Goal: Task Accomplishment & Management: Manage account settings

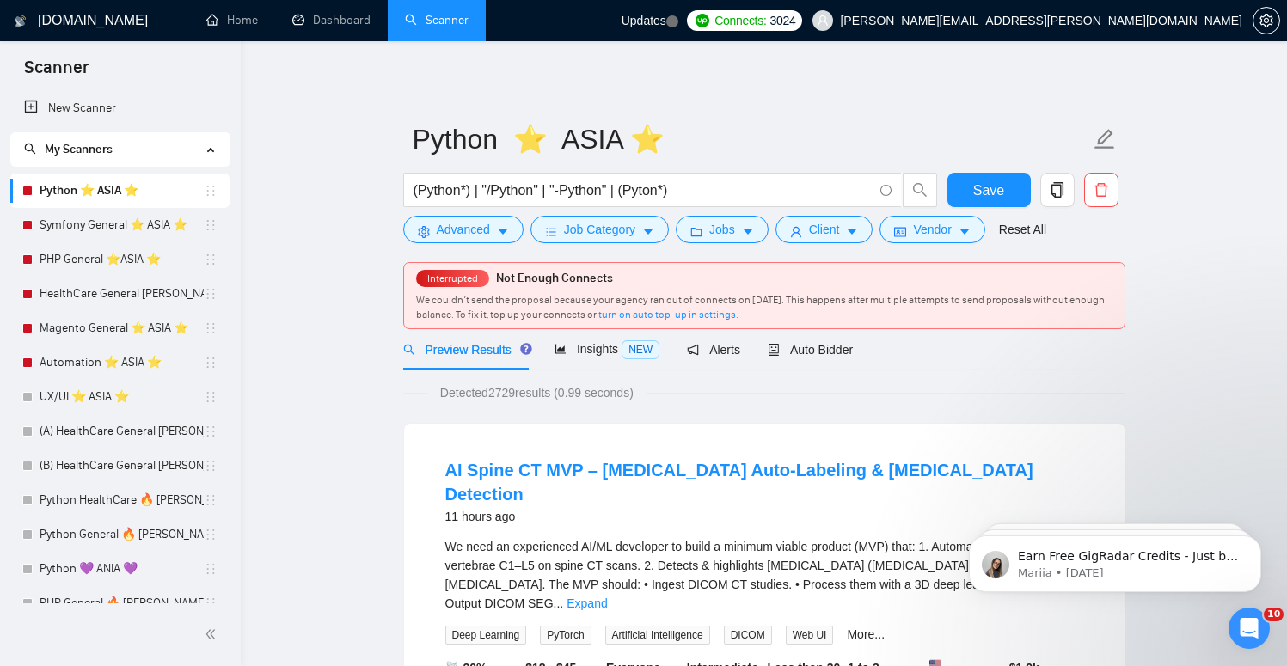
click at [58, 7] on h1 "[DOMAIN_NAME]" at bounding box center [93, 20] width 110 height 41
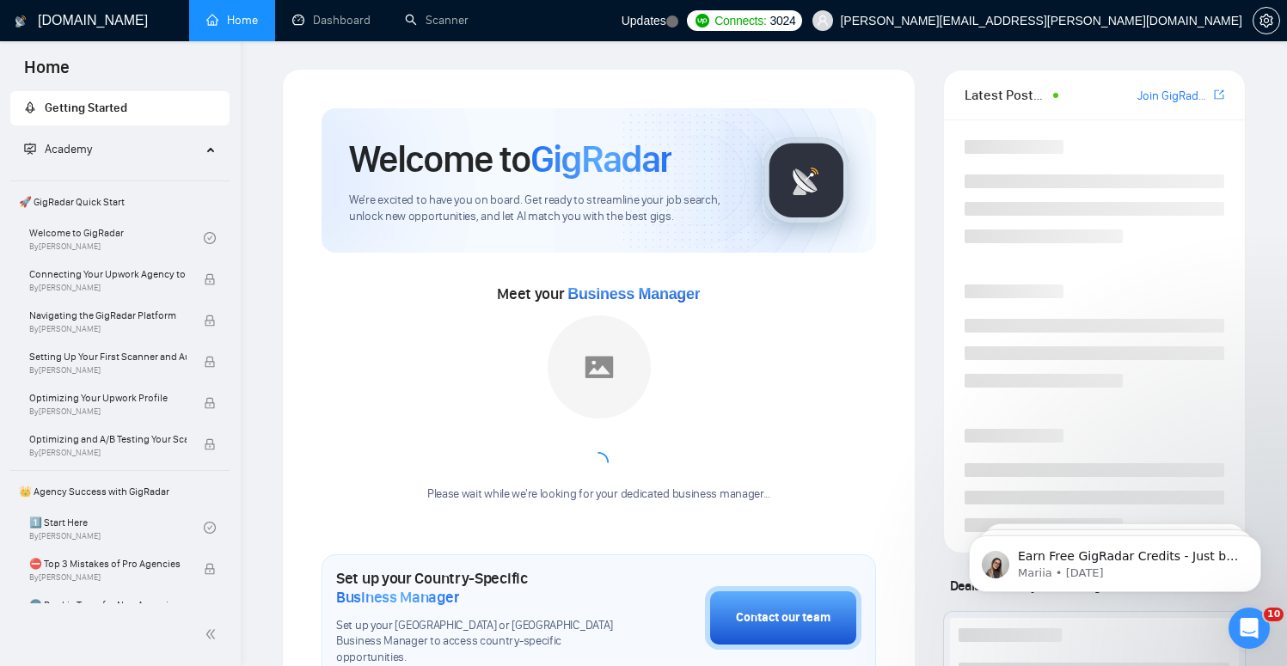
click at [58, 7] on h1 "[DOMAIN_NAME]" at bounding box center [93, 20] width 110 height 41
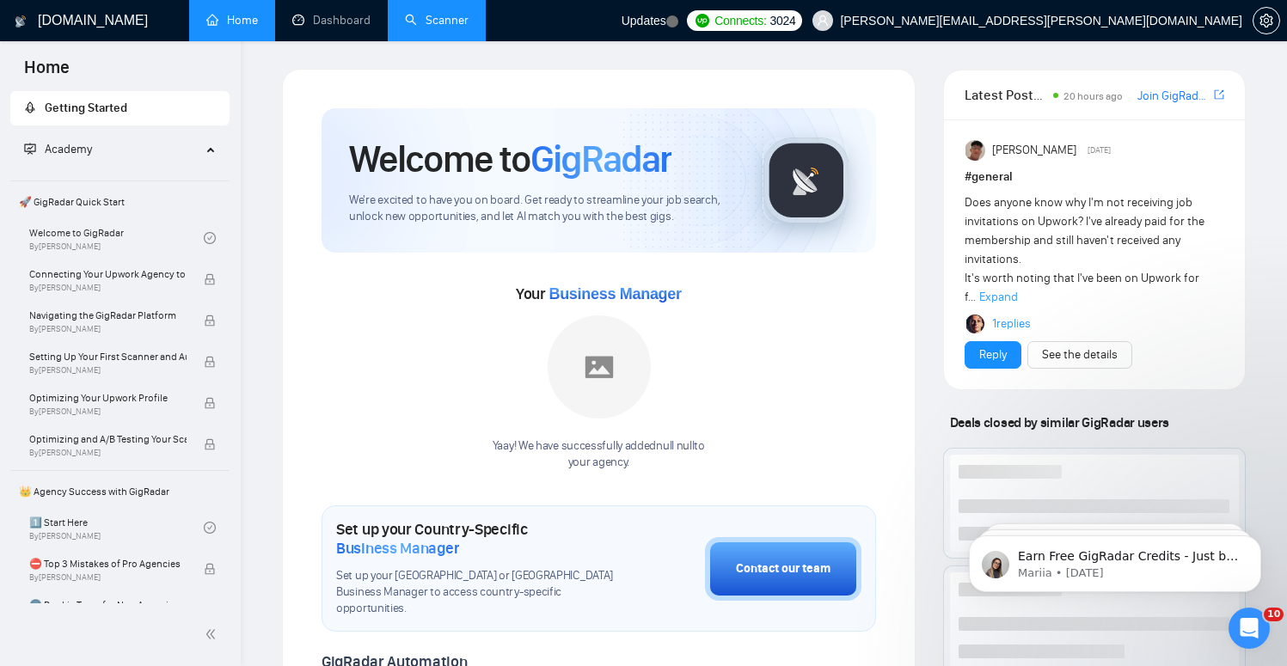
click at [445, 20] on link "Scanner" at bounding box center [437, 20] width 64 height 15
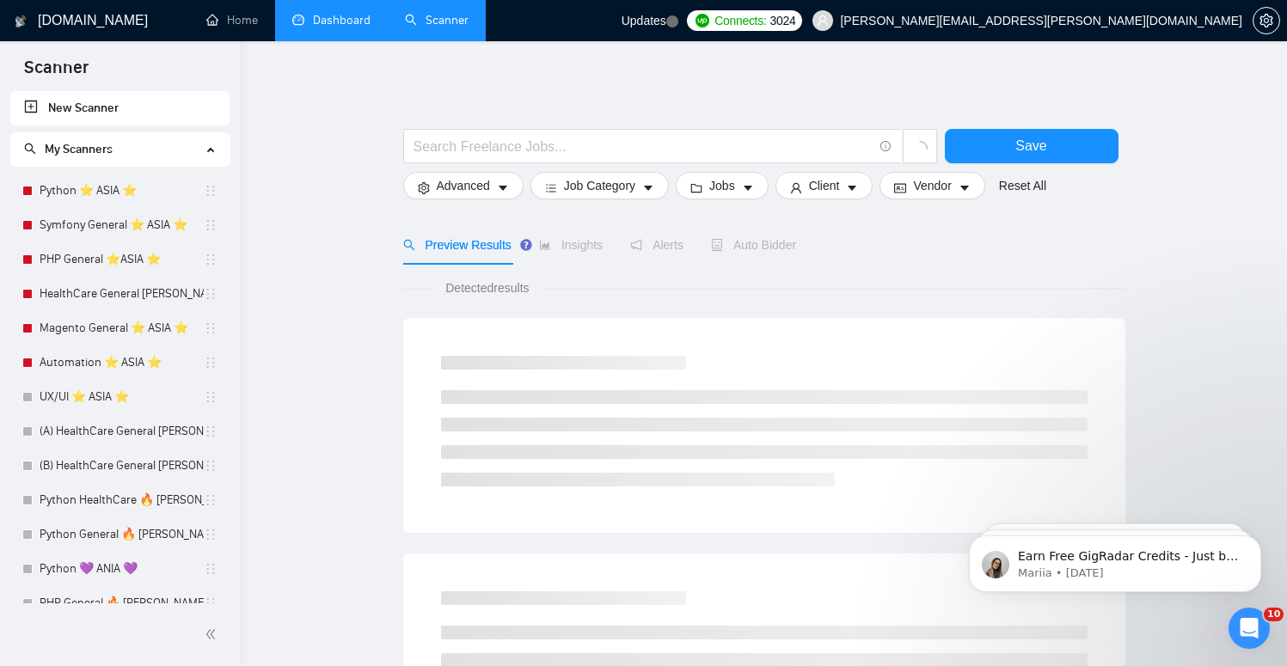
click at [339, 15] on link "Dashboard" at bounding box center [331, 20] width 78 height 15
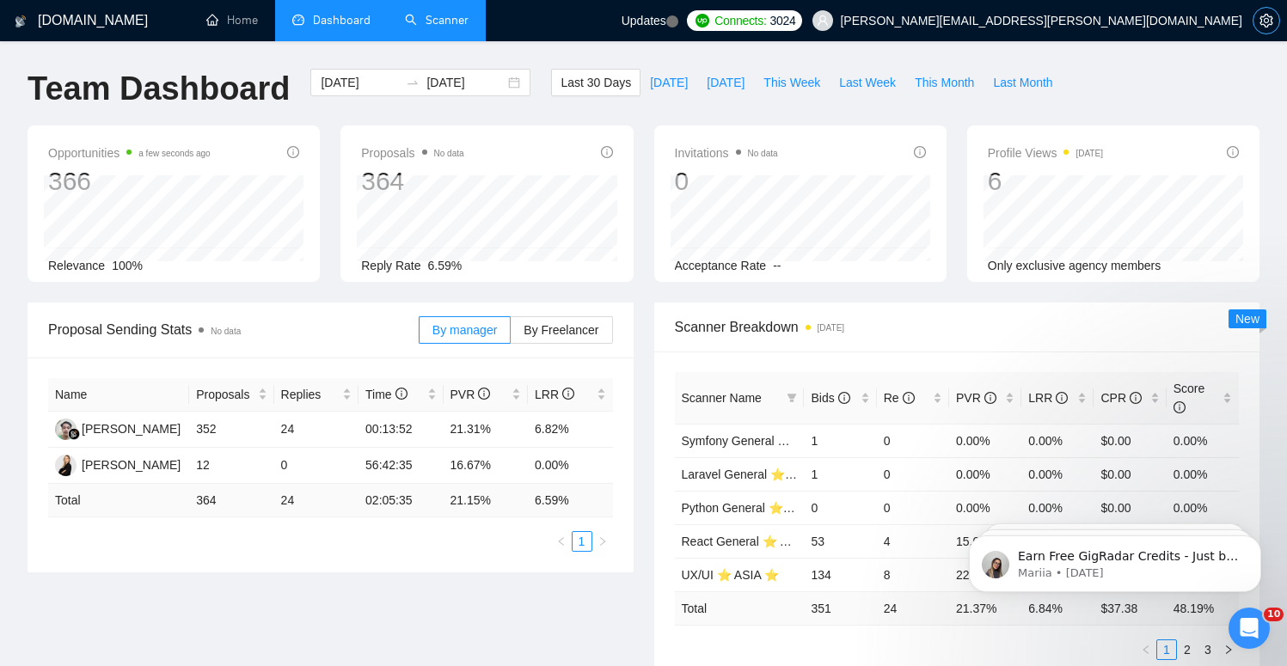
click at [1260, 21] on icon "setting" at bounding box center [1267, 21] width 14 height 14
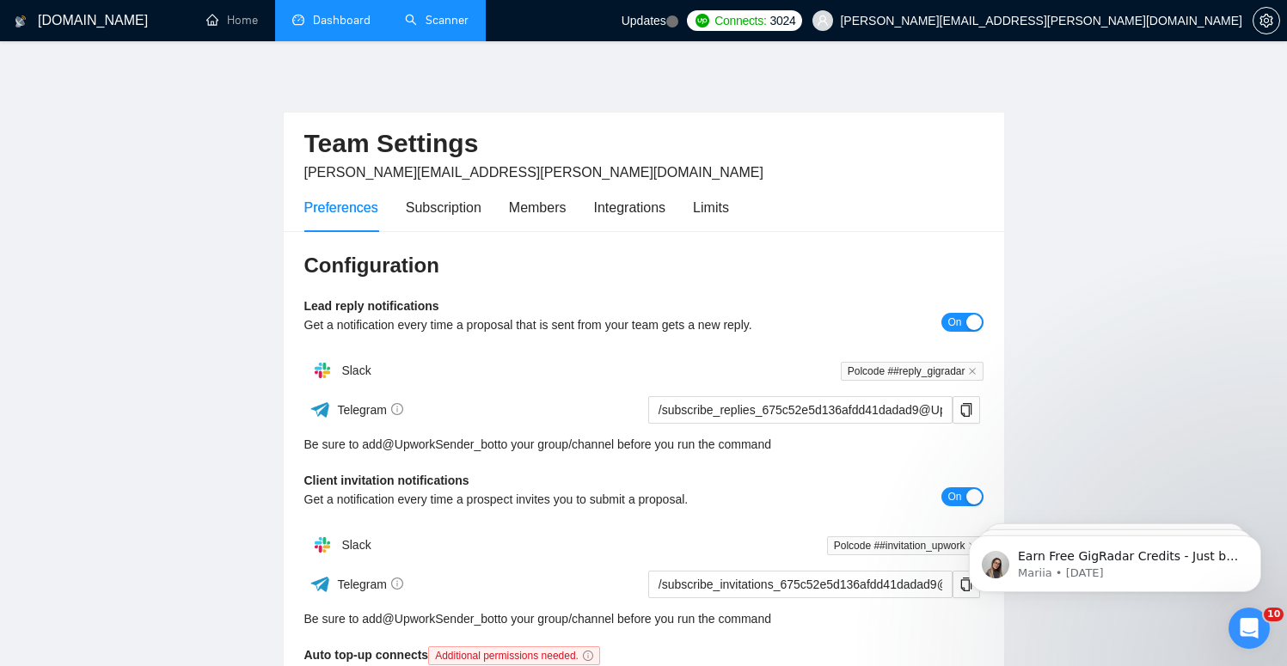
click at [420, 28] on link "Scanner" at bounding box center [437, 20] width 64 height 15
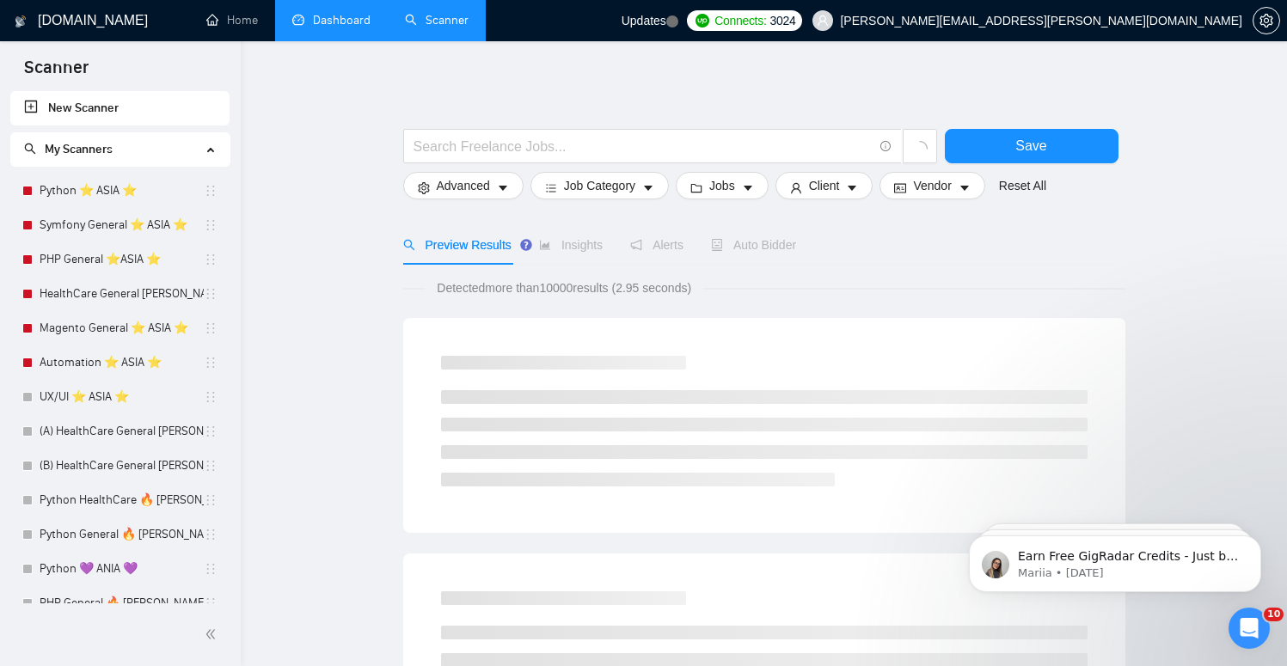
click at [339, 13] on link "Dashboard" at bounding box center [331, 20] width 78 height 15
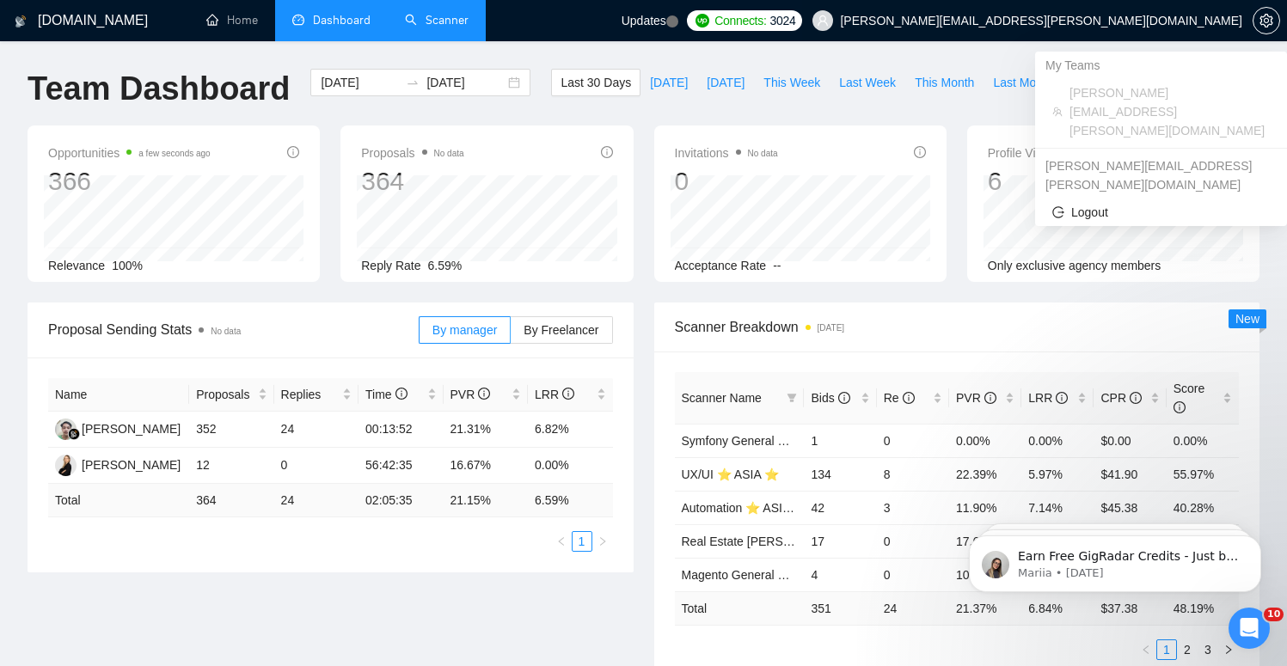
click at [1184, 6] on span "[PERSON_NAME][EMAIL_ADDRESS][PERSON_NAME][DOMAIN_NAME]" at bounding box center [1027, 20] width 450 height 55
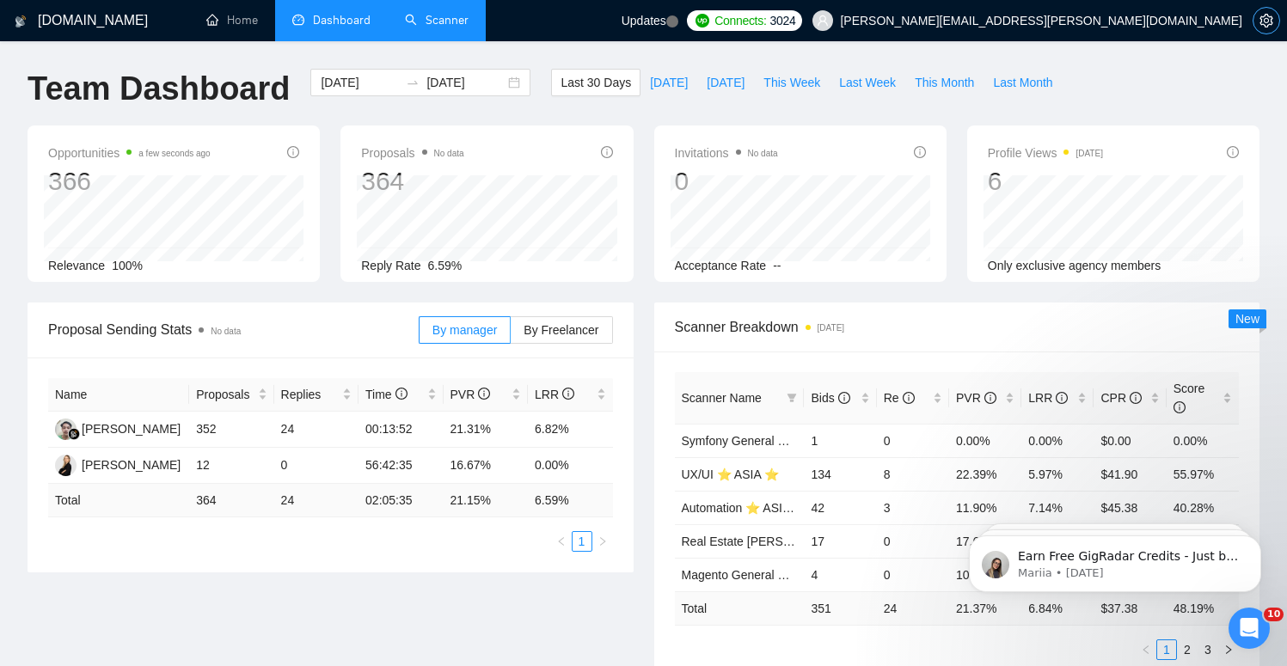
click at [1266, 22] on icon "setting" at bounding box center [1266, 21] width 13 height 14
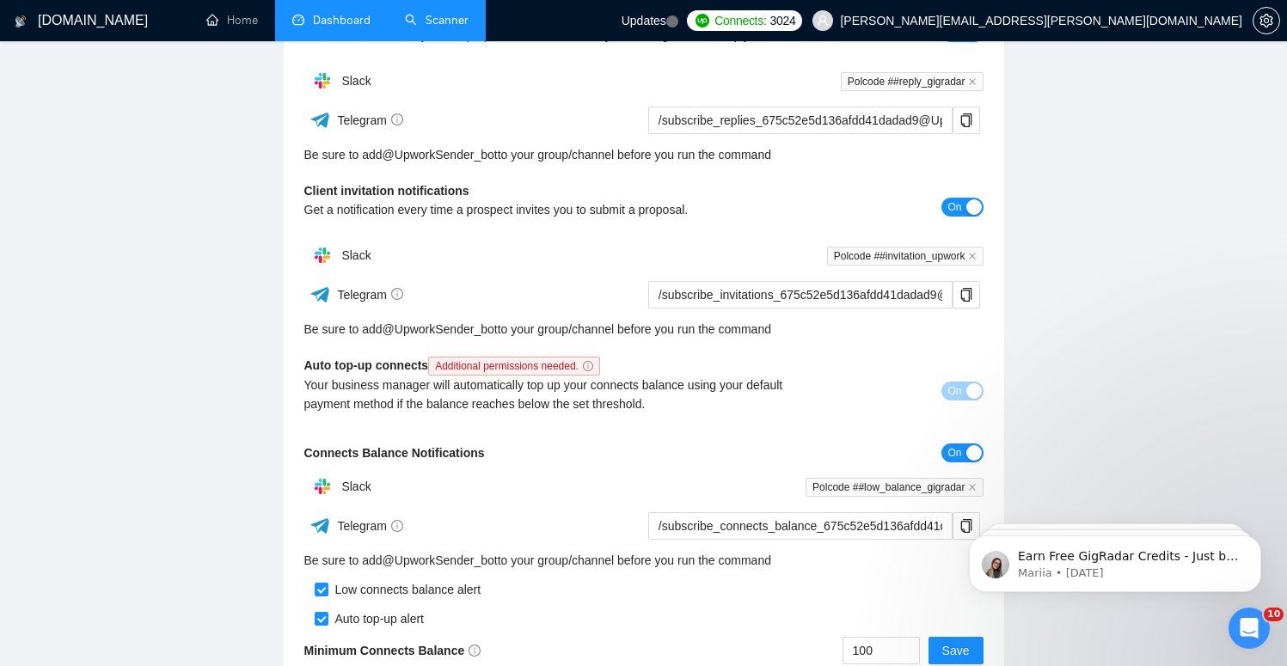
scroll to position [383, 0]
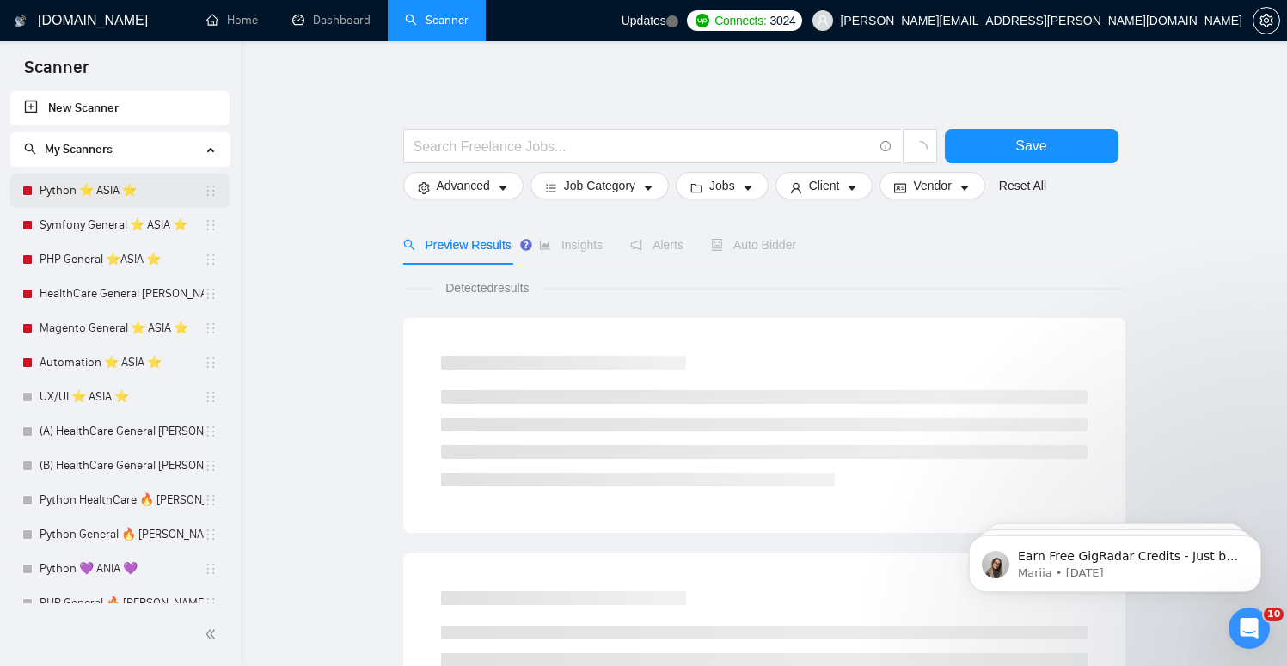
click at [131, 176] on link "Python ⭐️ ASIA ⭐️" at bounding box center [122, 191] width 164 height 34
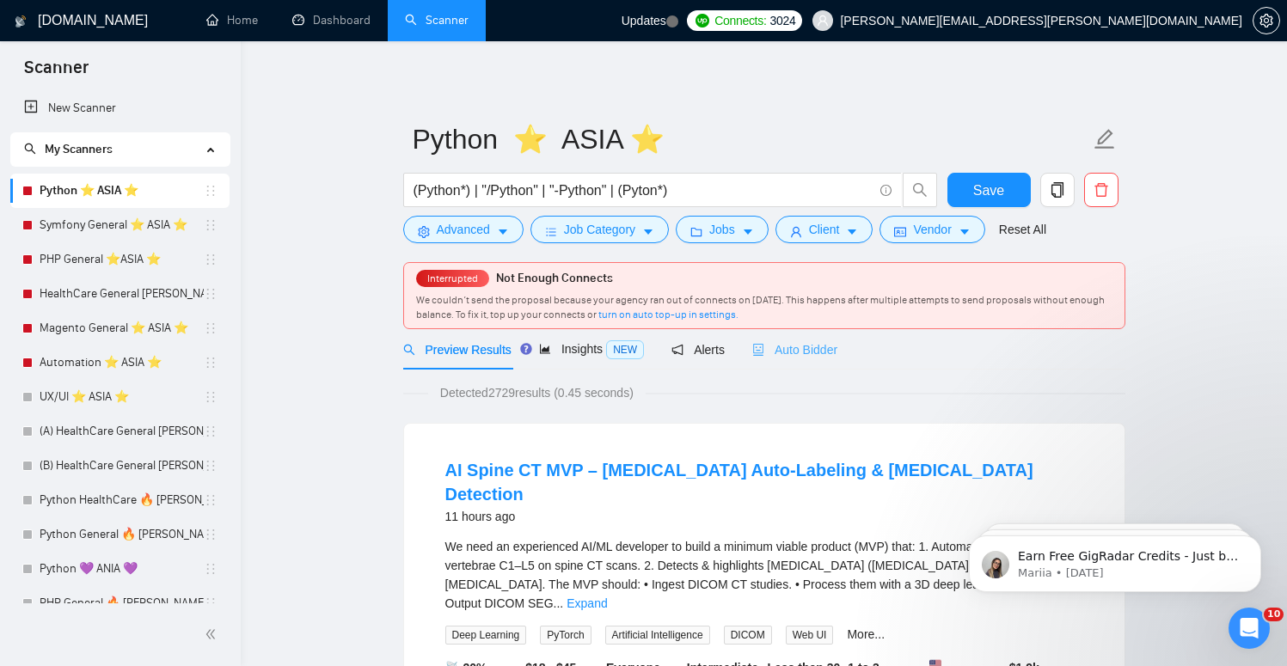
click at [791, 364] on div "Auto Bidder" at bounding box center [794, 349] width 85 height 40
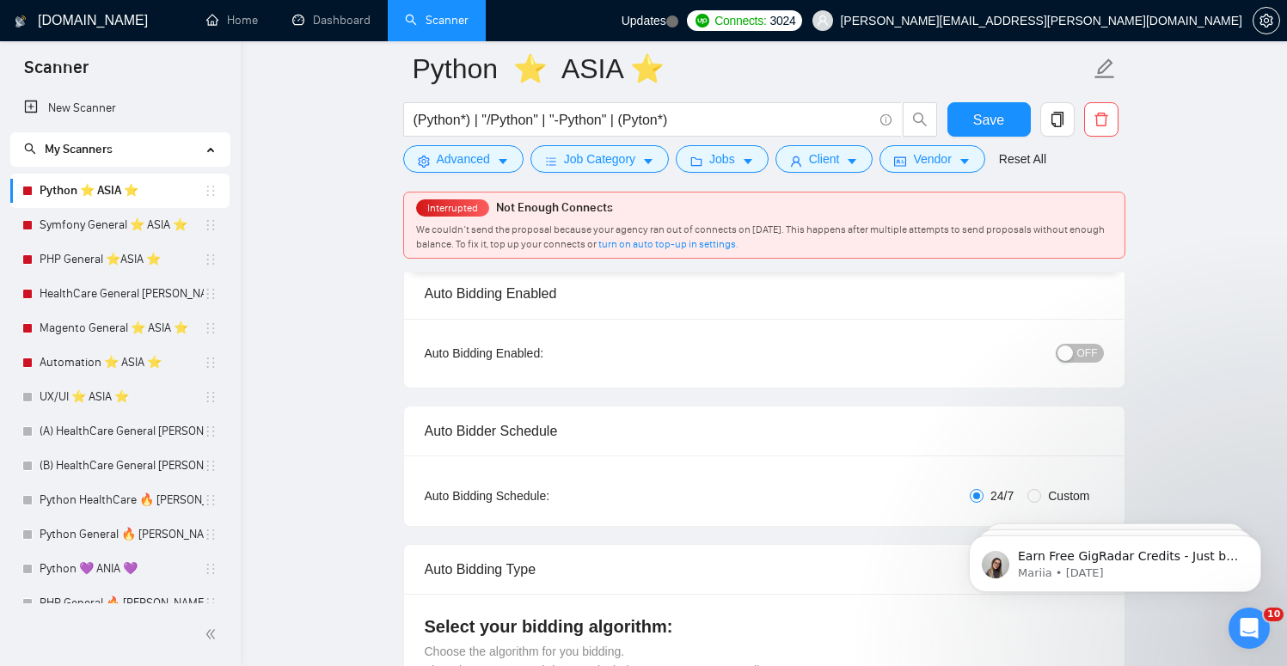
scroll to position [95, 0]
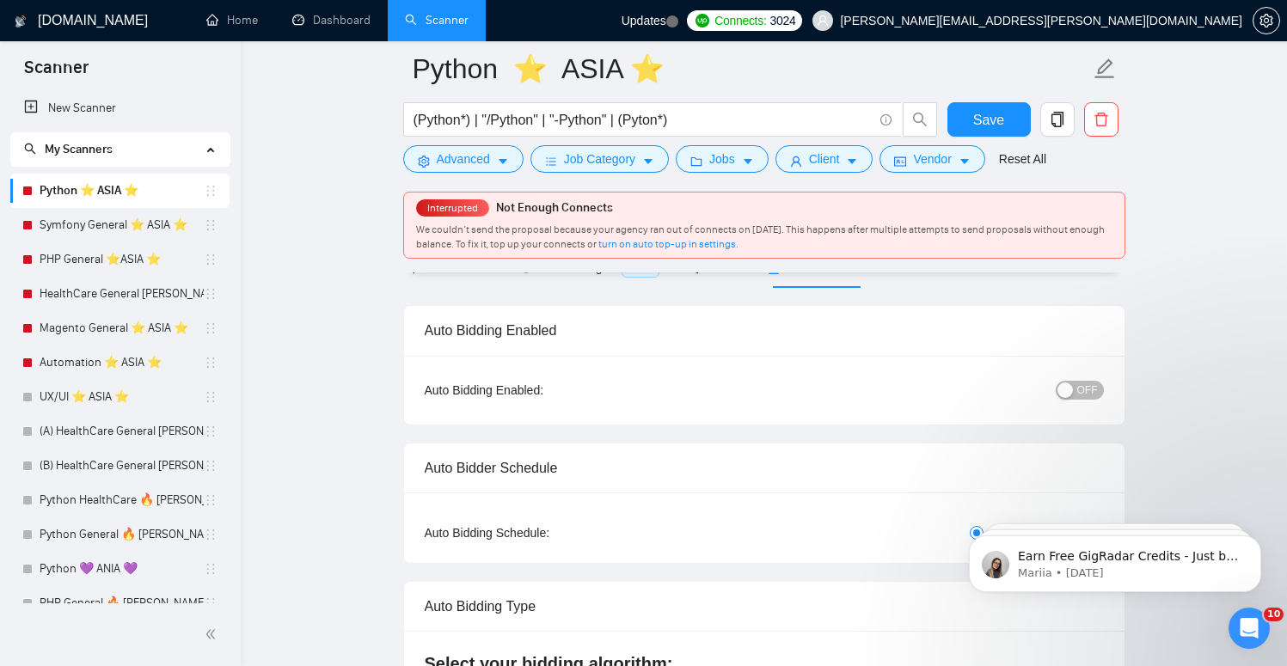
click at [1080, 381] on span "OFF" at bounding box center [1087, 390] width 21 height 19
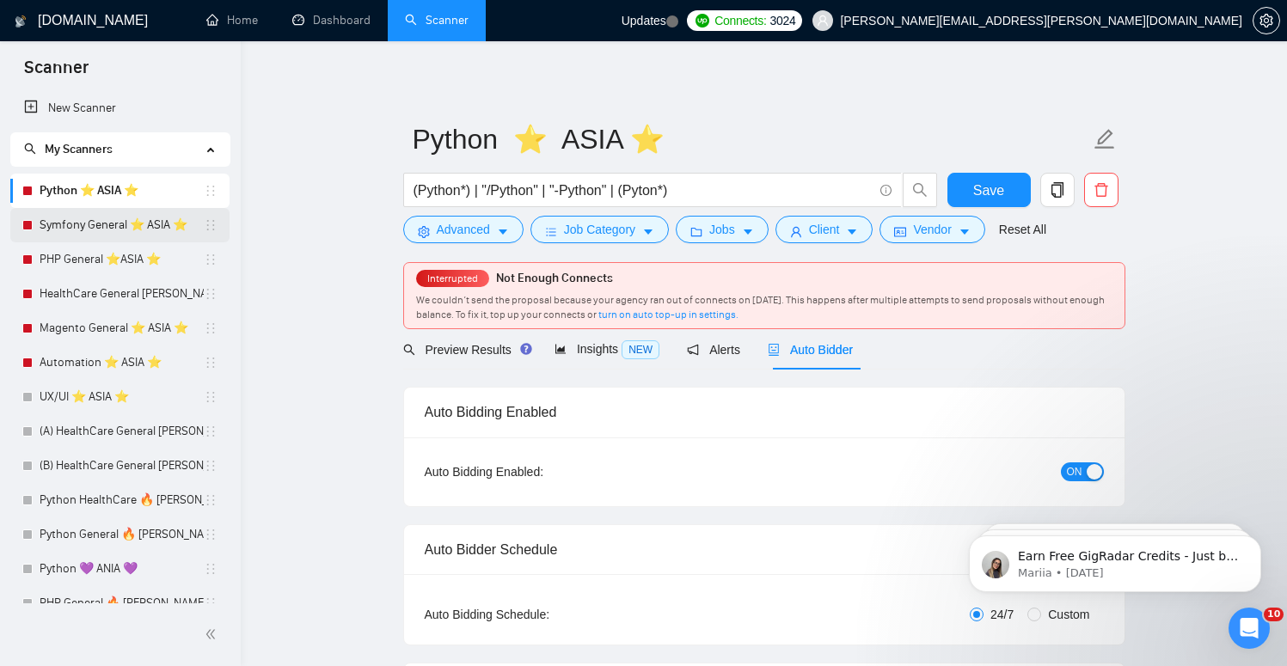
scroll to position [0, 0]
click at [950, 182] on button "Save" at bounding box center [988, 190] width 83 height 34
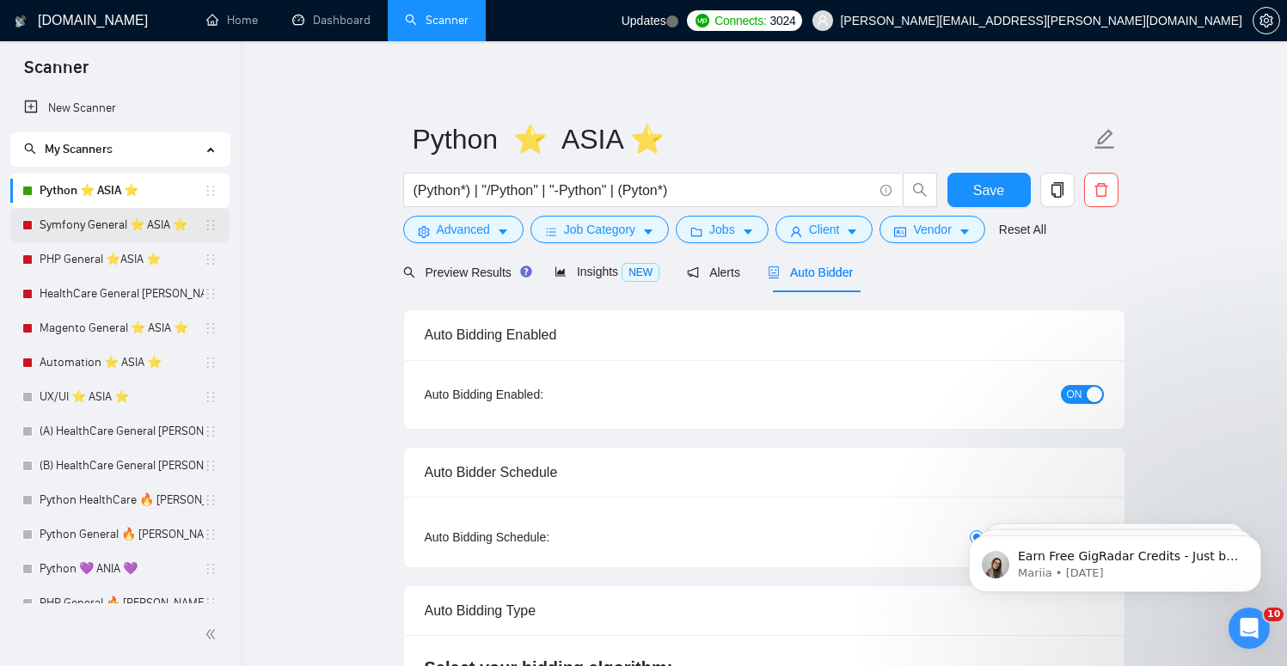
click at [97, 235] on link "Symfony General ⭐️ ASIA ⭐️" at bounding box center [122, 225] width 164 height 34
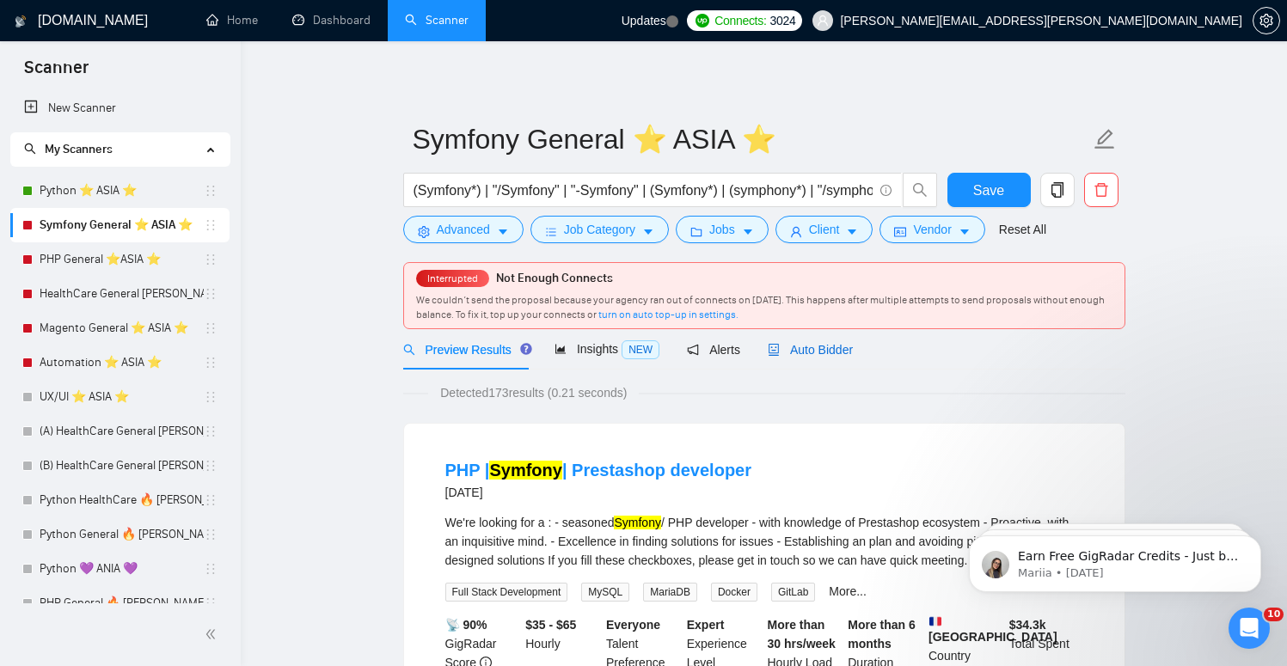
click at [808, 356] on span "Auto Bidder" at bounding box center [810, 350] width 85 height 14
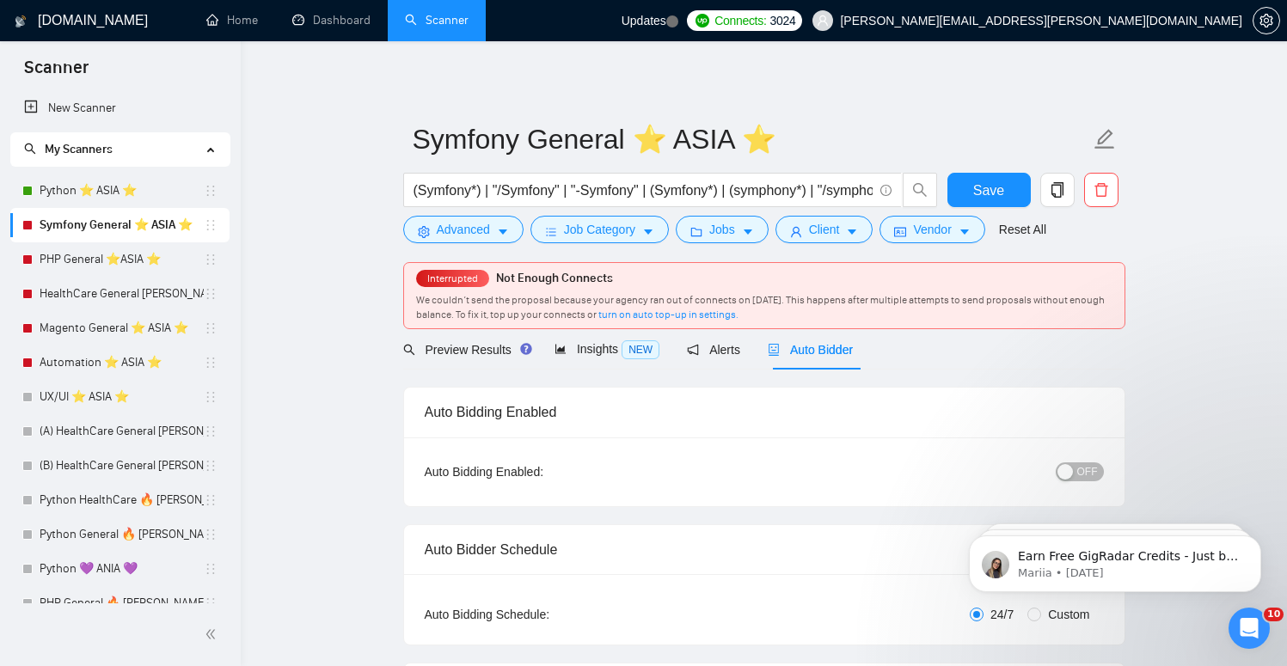
click at [1086, 470] on span "OFF" at bounding box center [1087, 472] width 21 height 19
click at [974, 195] on span "Save" at bounding box center [988, 190] width 31 height 21
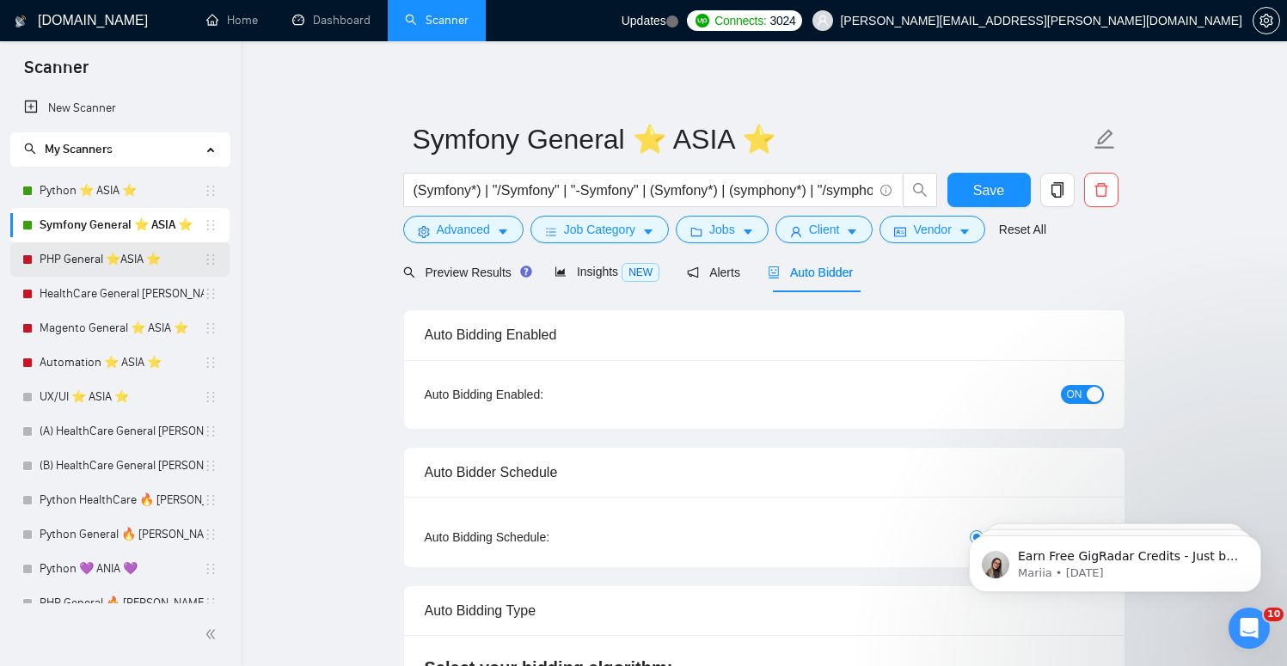
click at [86, 266] on link "PHP General ⭐️ASIA ⭐️" at bounding box center [122, 259] width 164 height 34
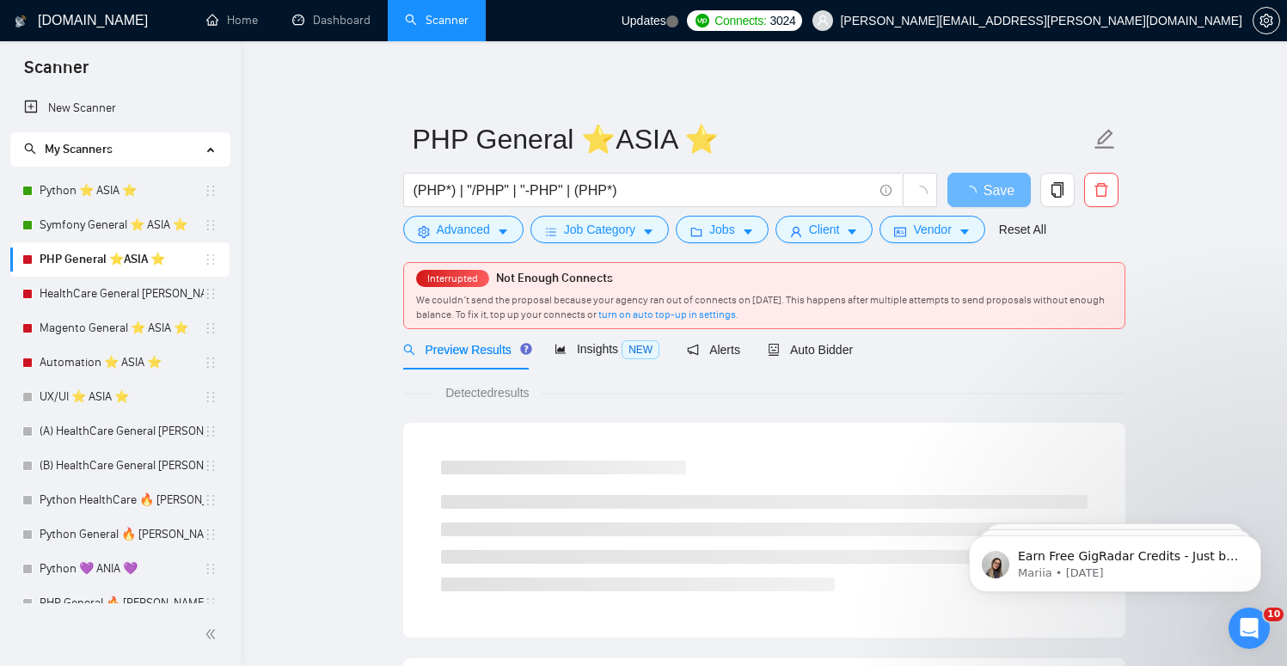
click at [861, 356] on div "Preview Results Insights NEW Alerts Auto Bidder" at bounding box center [764, 349] width 722 height 40
click at [824, 357] on span "Auto Bidder" at bounding box center [810, 350] width 85 height 14
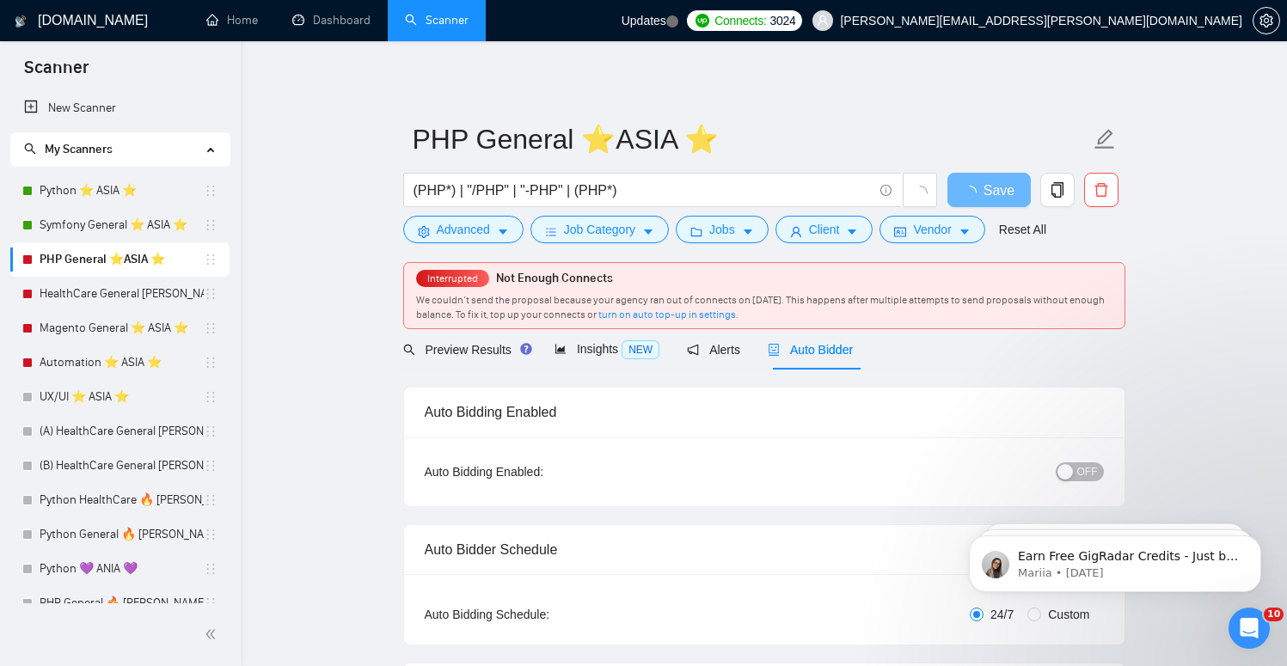
radio input "false"
radio input "true"
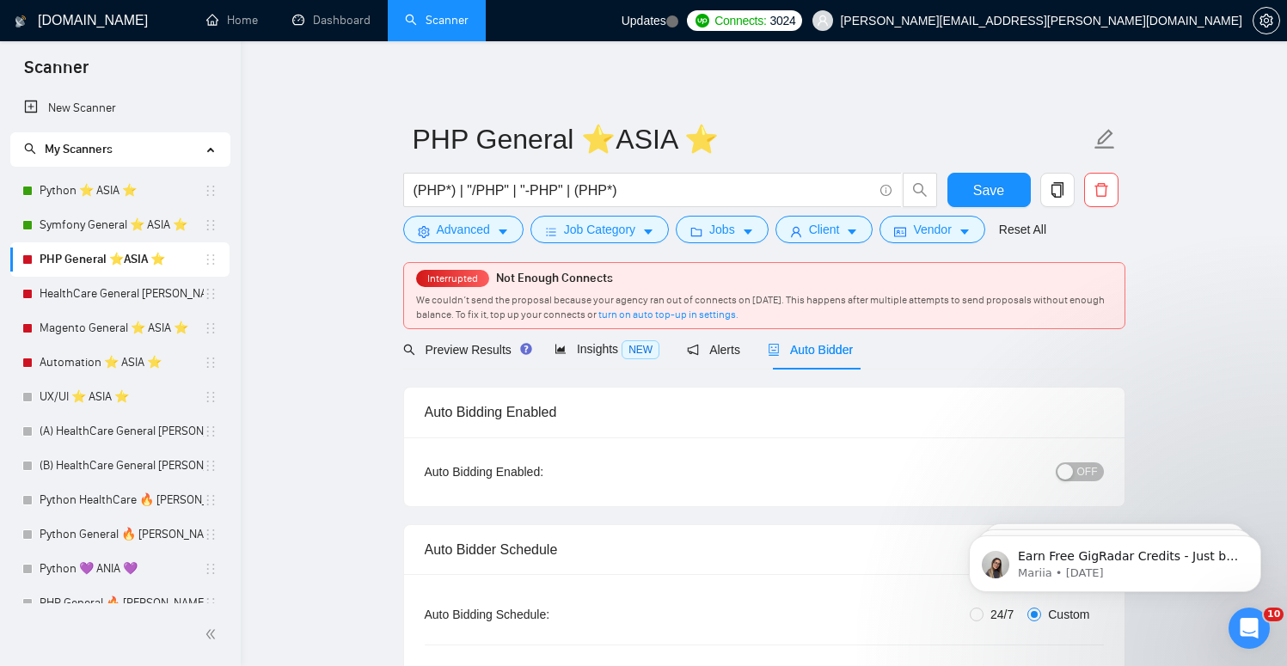
click at [1063, 468] on div "button" at bounding box center [1064, 471] width 15 height 15
click at [985, 184] on span "Save" at bounding box center [988, 190] width 31 height 21
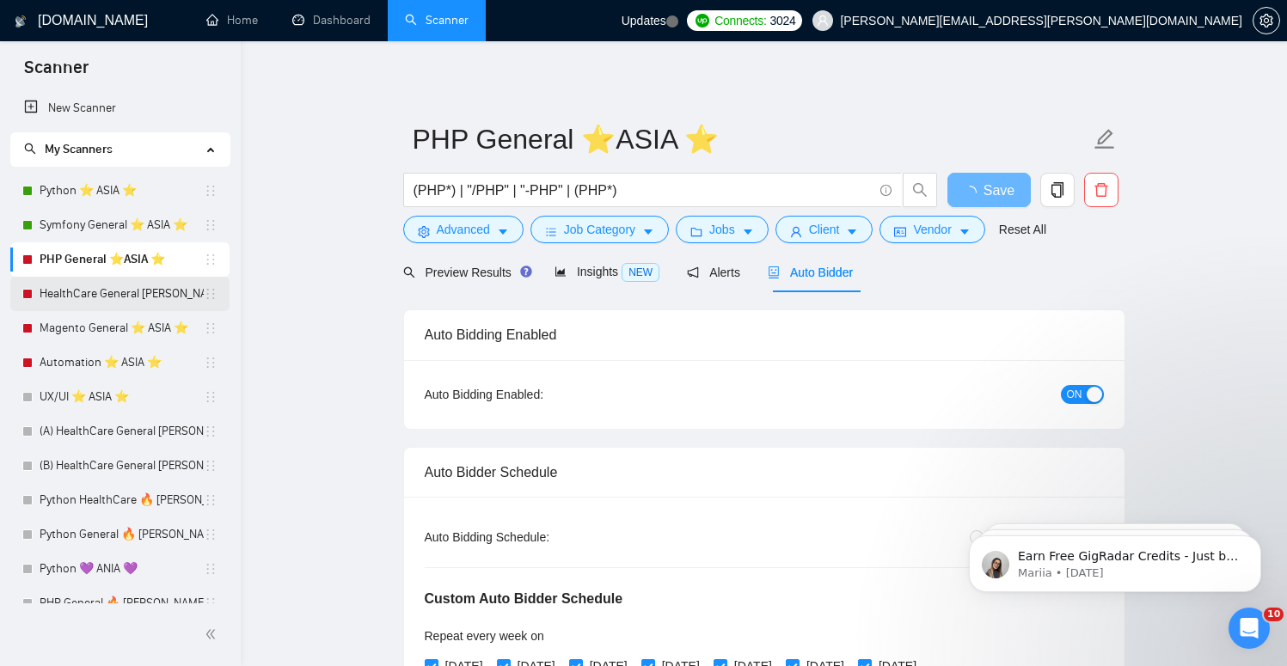
click at [138, 291] on link "HealthCare General [PERSON_NAME] ⭐️ASIA⭐️" at bounding box center [122, 294] width 164 height 34
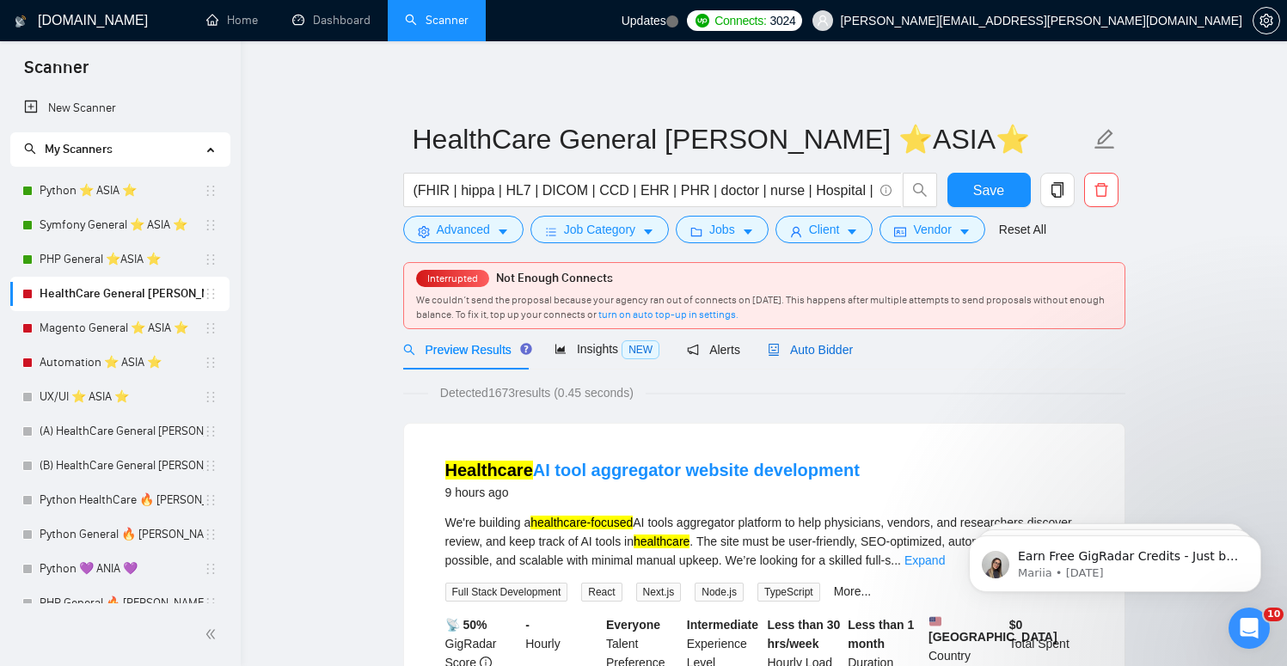
click at [849, 354] on span "Auto Bidder" at bounding box center [810, 350] width 85 height 14
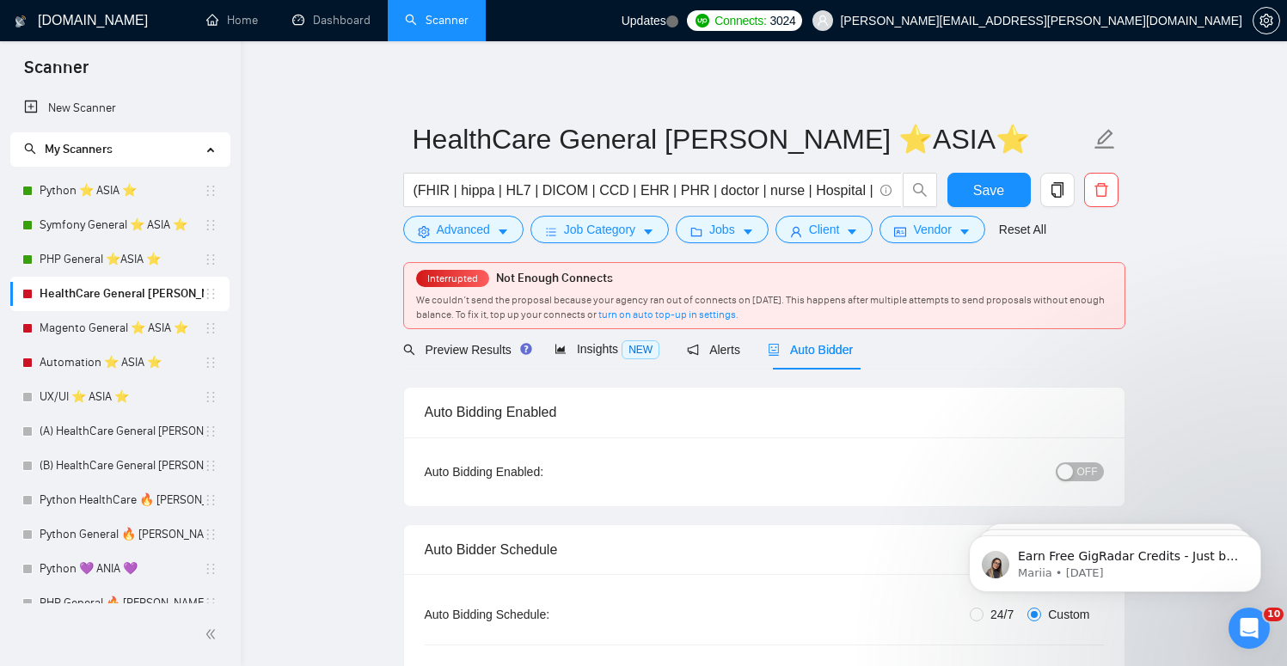
click at [1079, 478] on span "OFF" at bounding box center [1087, 472] width 21 height 19
click at [982, 202] on button "Save" at bounding box center [988, 190] width 83 height 34
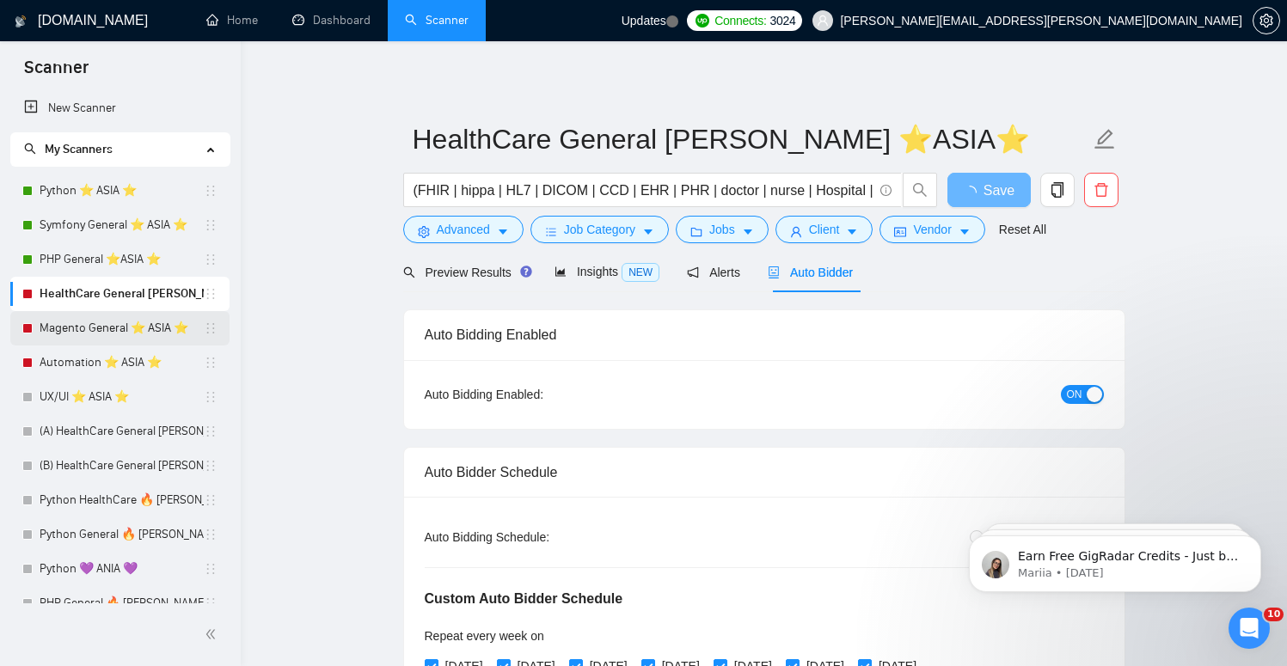
click at [92, 335] on link "Magento General ⭐️ ASIA ⭐️" at bounding box center [122, 328] width 164 height 34
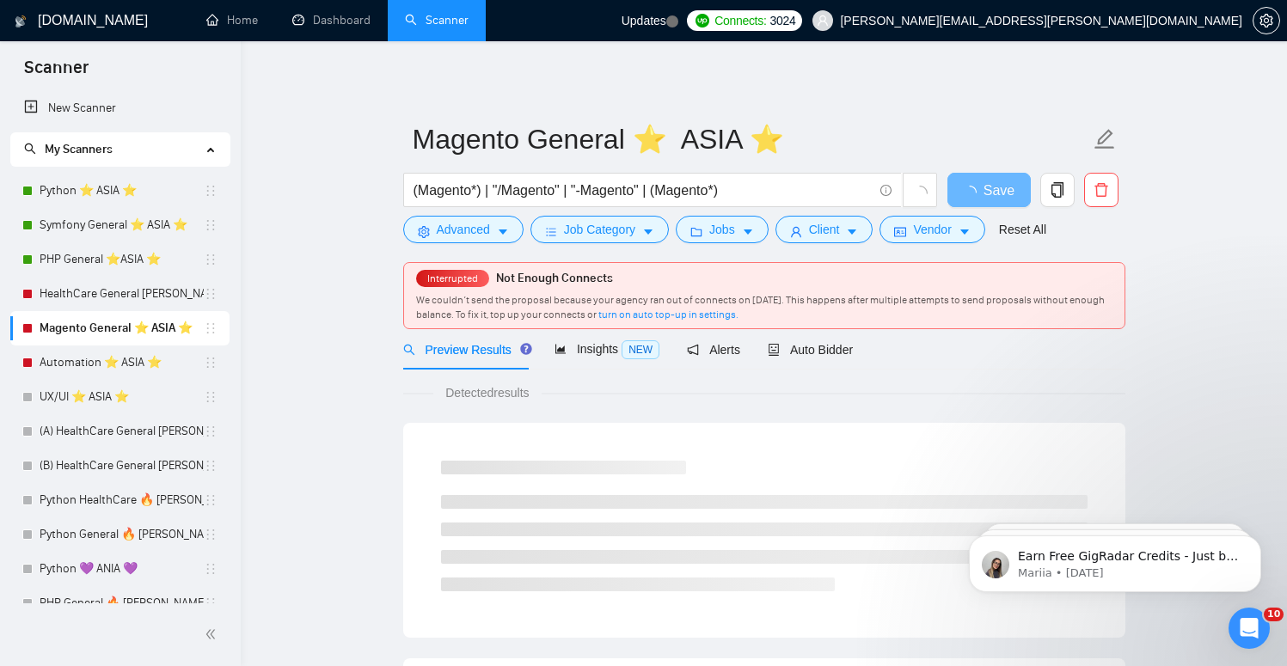
click at [67, 314] on link "Magento General ⭐️ ASIA ⭐️" at bounding box center [122, 328] width 164 height 34
click at [117, 296] on link "HealthCare General [PERSON_NAME] ⭐️ASIA⭐️" at bounding box center [122, 294] width 164 height 34
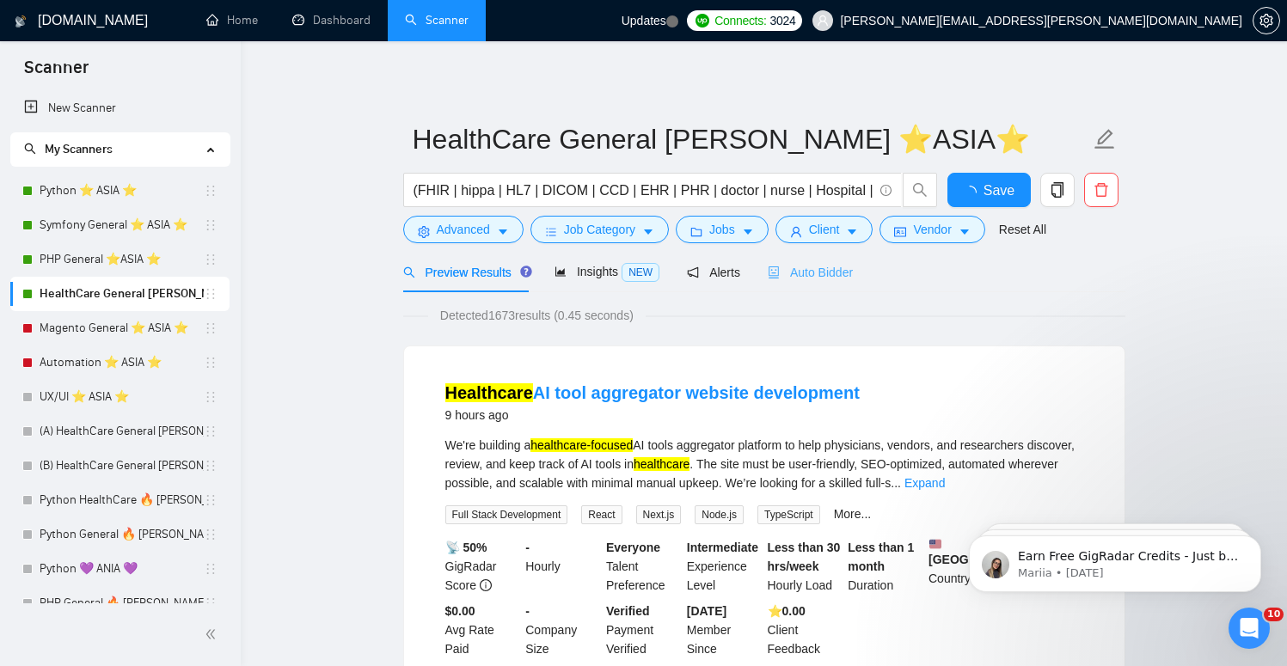
click at [811, 255] on div "Auto Bidder" at bounding box center [810, 272] width 85 height 40
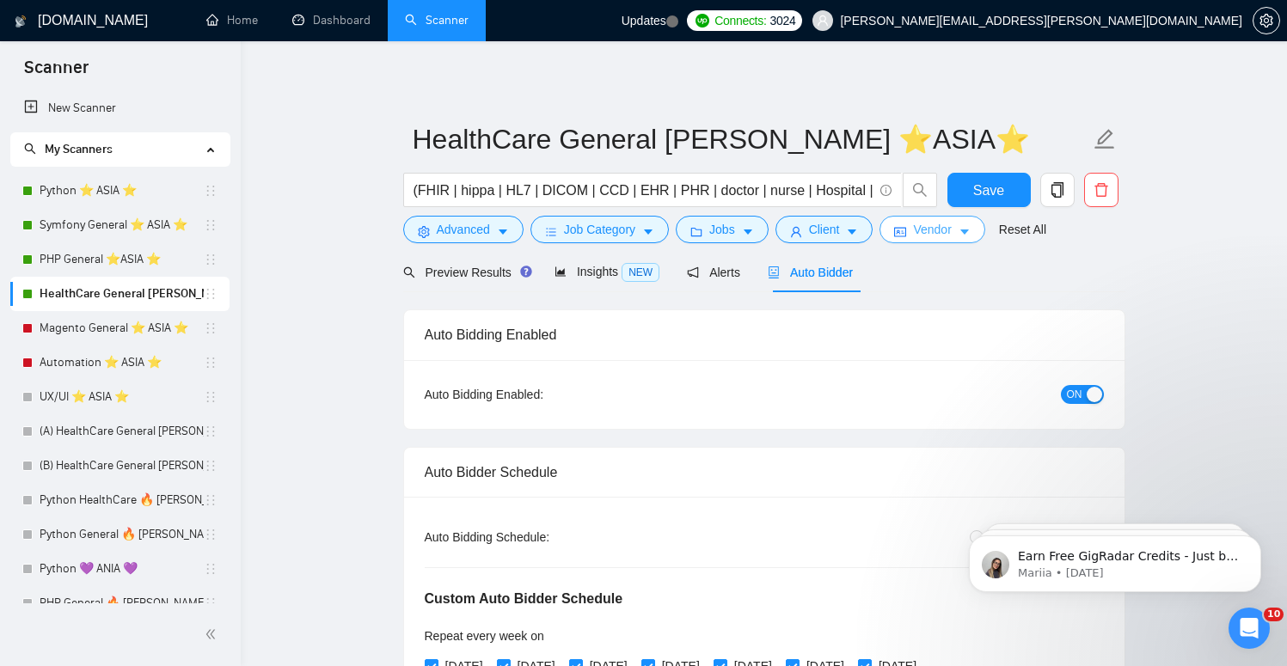
click at [944, 230] on span "Vendor" at bounding box center [932, 229] width 38 height 19
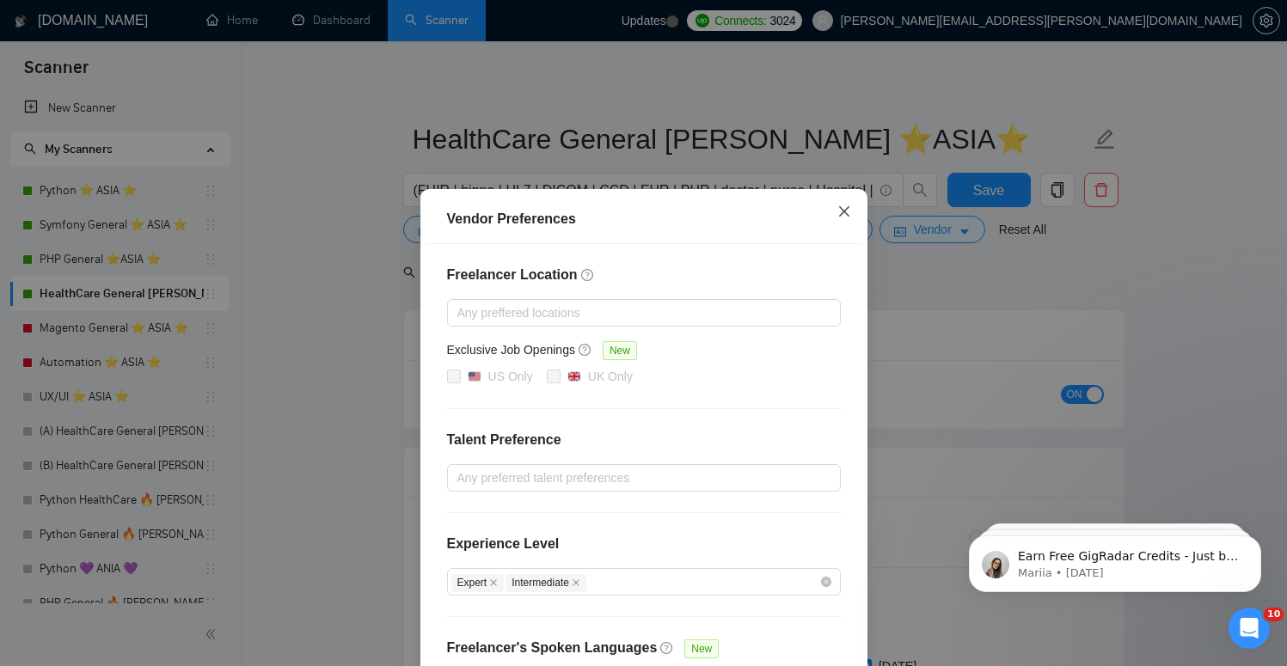
click at [839, 214] on icon "close" at bounding box center [844, 212] width 14 height 14
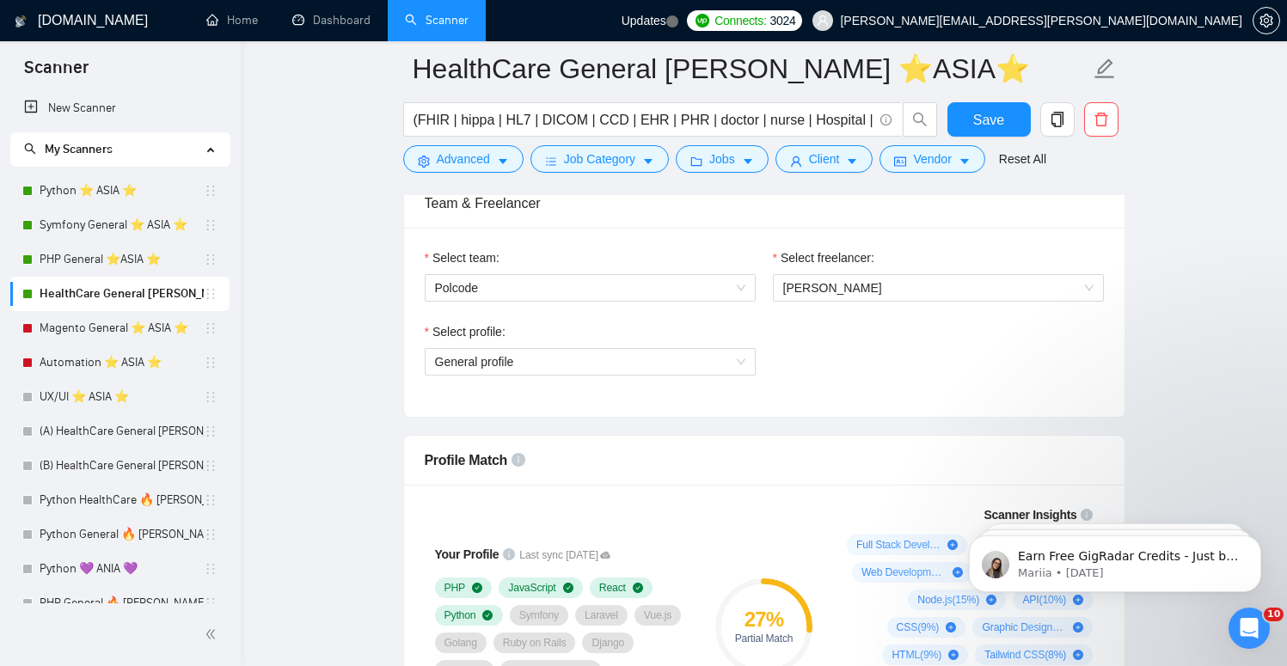
scroll to position [1097, 0]
click at [868, 269] on div "Select freelancer:" at bounding box center [938, 261] width 331 height 26
click at [861, 281] on span "[PERSON_NAME]" at bounding box center [832, 288] width 99 height 14
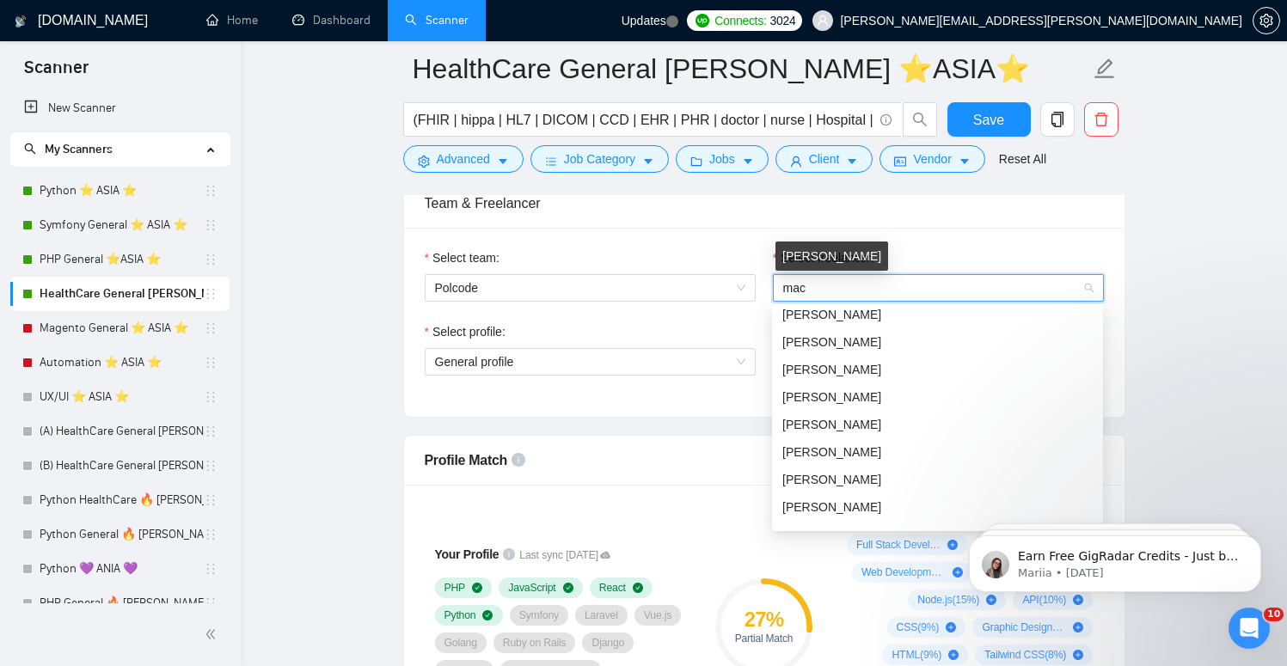
scroll to position [69, 0]
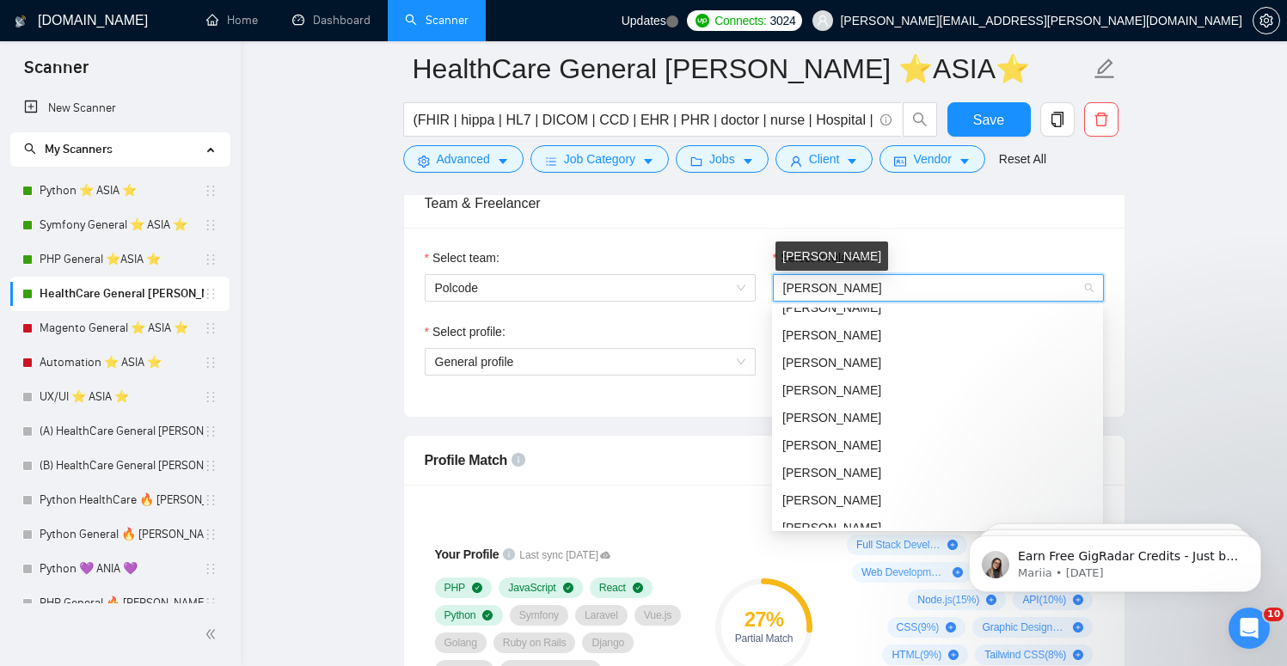
type input "[PERSON_NAME]"
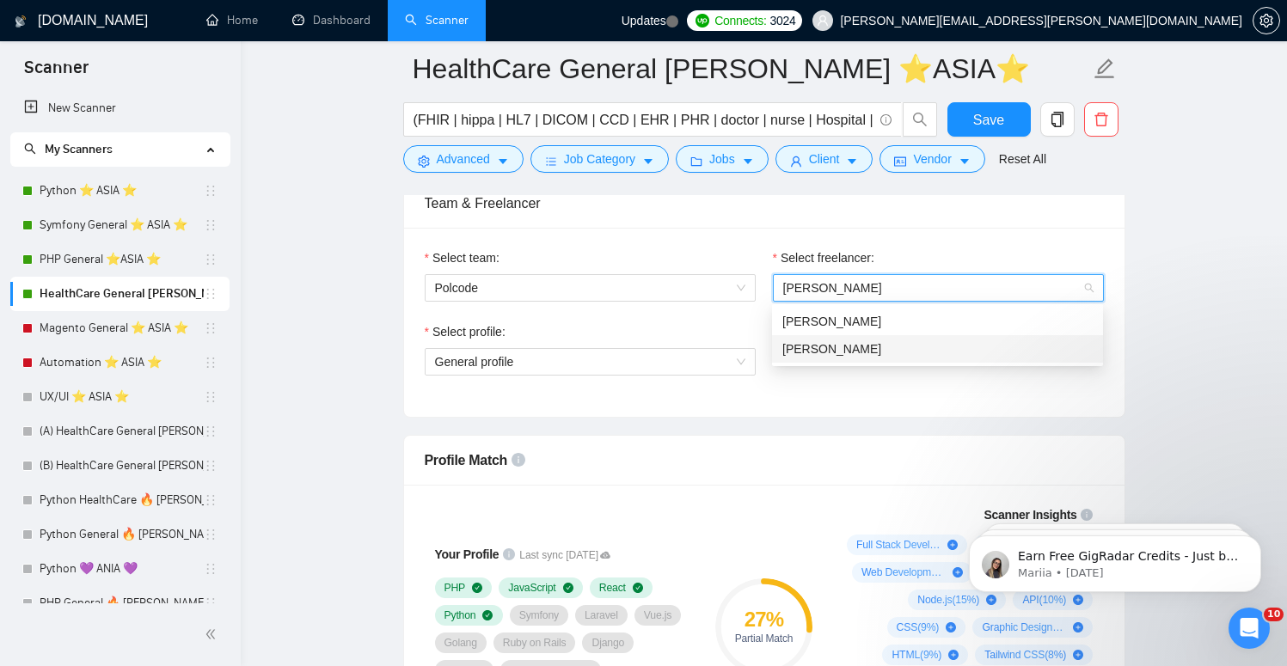
click at [862, 342] on span "[PERSON_NAME]" at bounding box center [831, 349] width 99 height 14
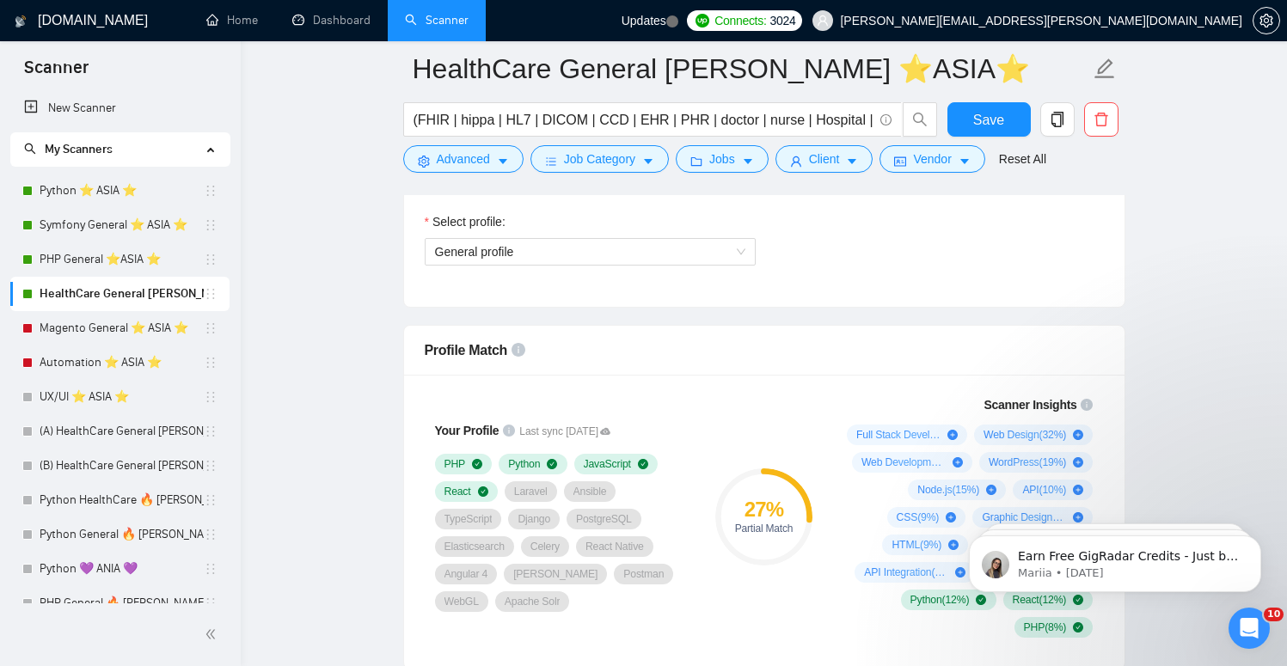
scroll to position [1198, 0]
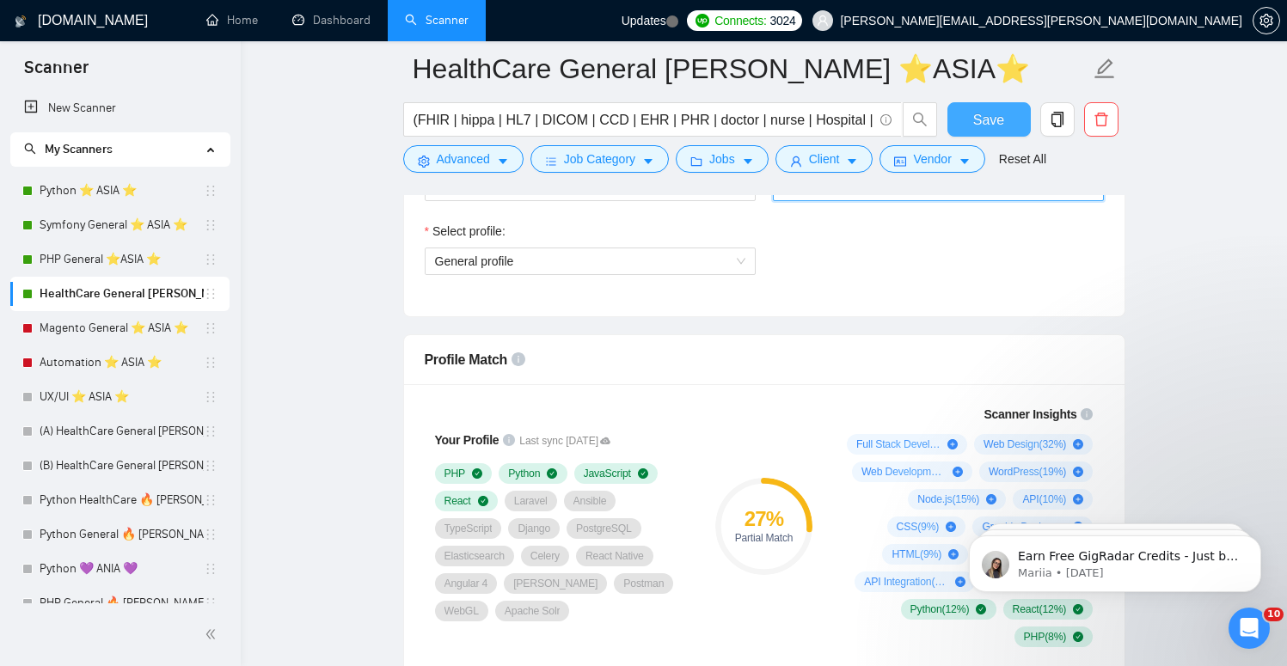
click at [982, 110] on span "Save" at bounding box center [988, 119] width 31 height 21
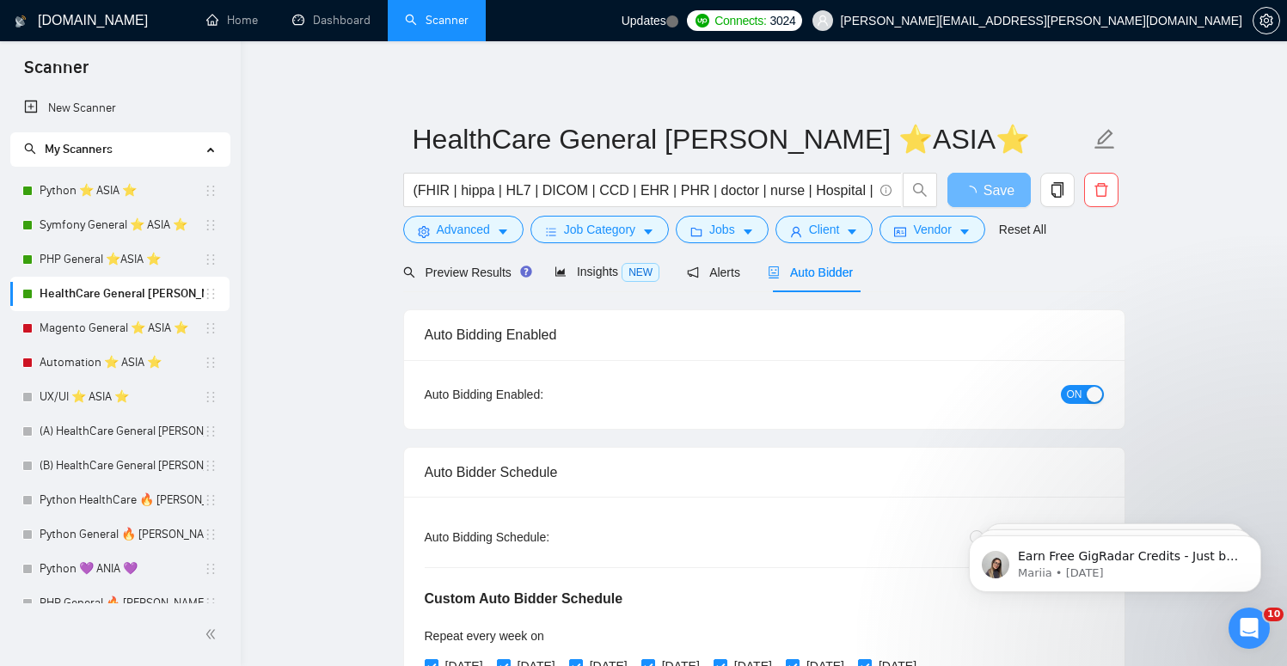
scroll to position [0, 0]
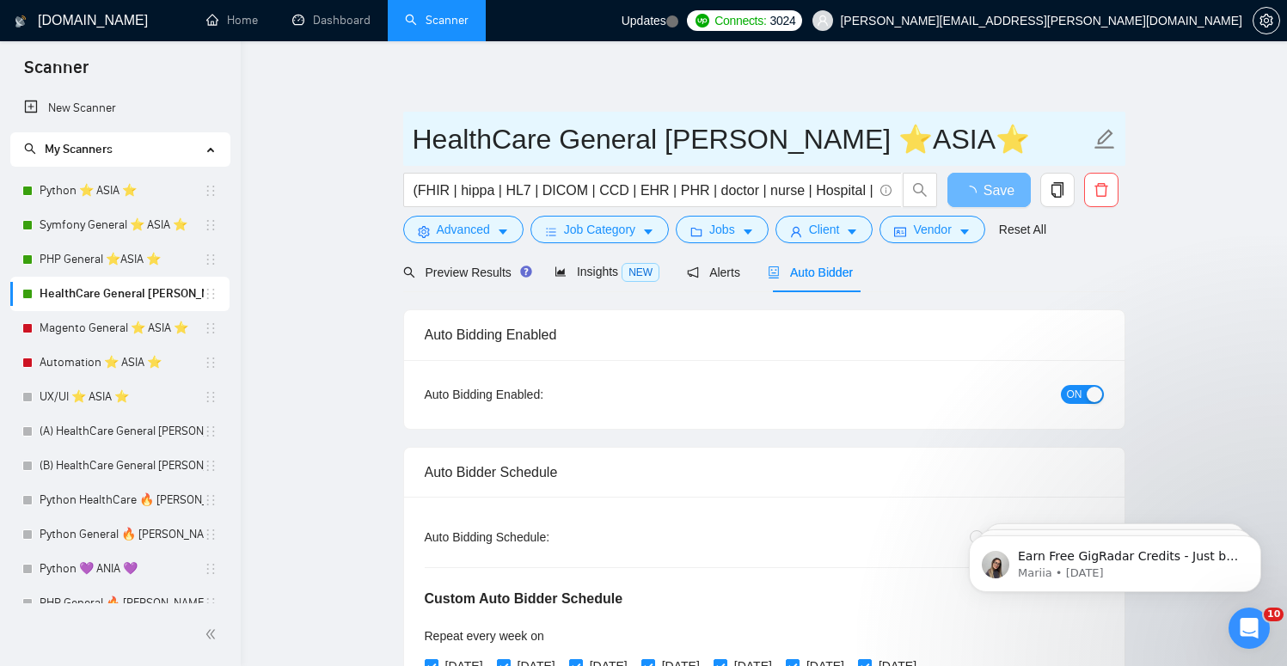
click at [720, 141] on input "HealthCare General [PERSON_NAME] ⭐️ASIA⭐️" at bounding box center [751, 139] width 677 height 43
drag, startPoint x: 731, startPoint y: 141, endPoint x: 666, endPoint y: 141, distance: 64.5
click at [666, 141] on input "HealthCare General [PERSON_NAME] ⭐️ASIA⭐️" at bounding box center [751, 139] width 677 height 43
type input "HealthCare General [PERSON_NAME] ⭐️ASIA⭐️"
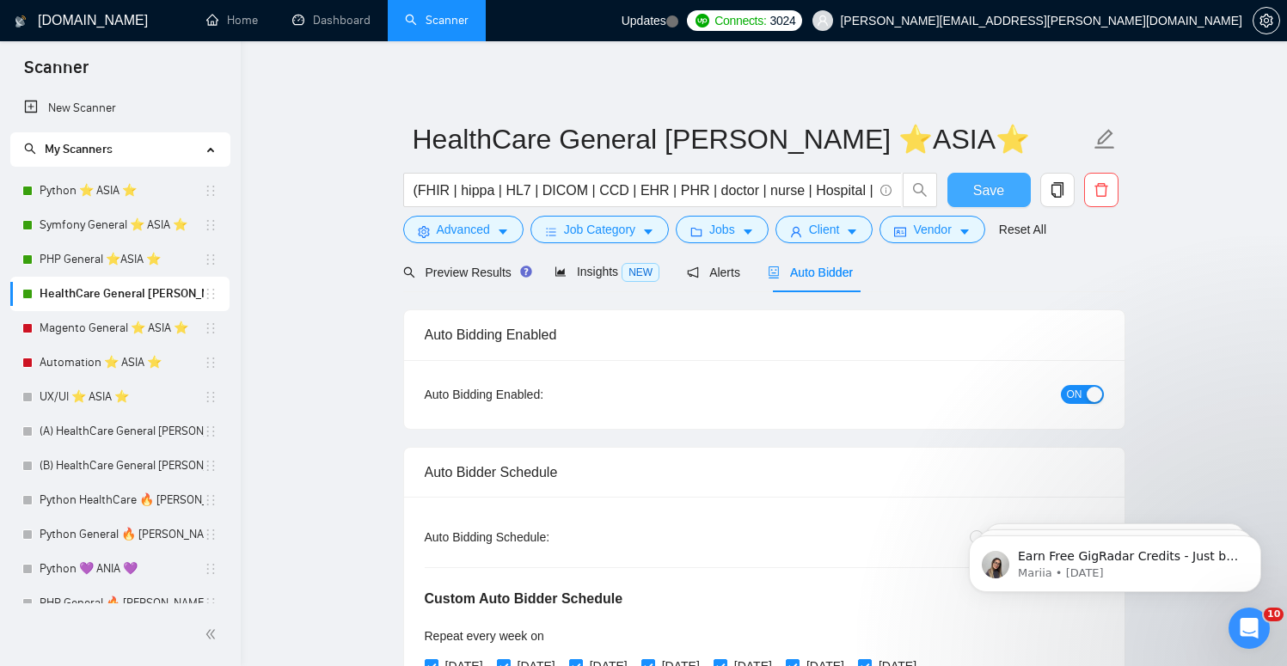
click at [956, 173] on button "Save" at bounding box center [988, 190] width 83 height 34
click at [97, 327] on link "Magento General ⭐️ ASIA ⭐️" at bounding box center [122, 328] width 164 height 34
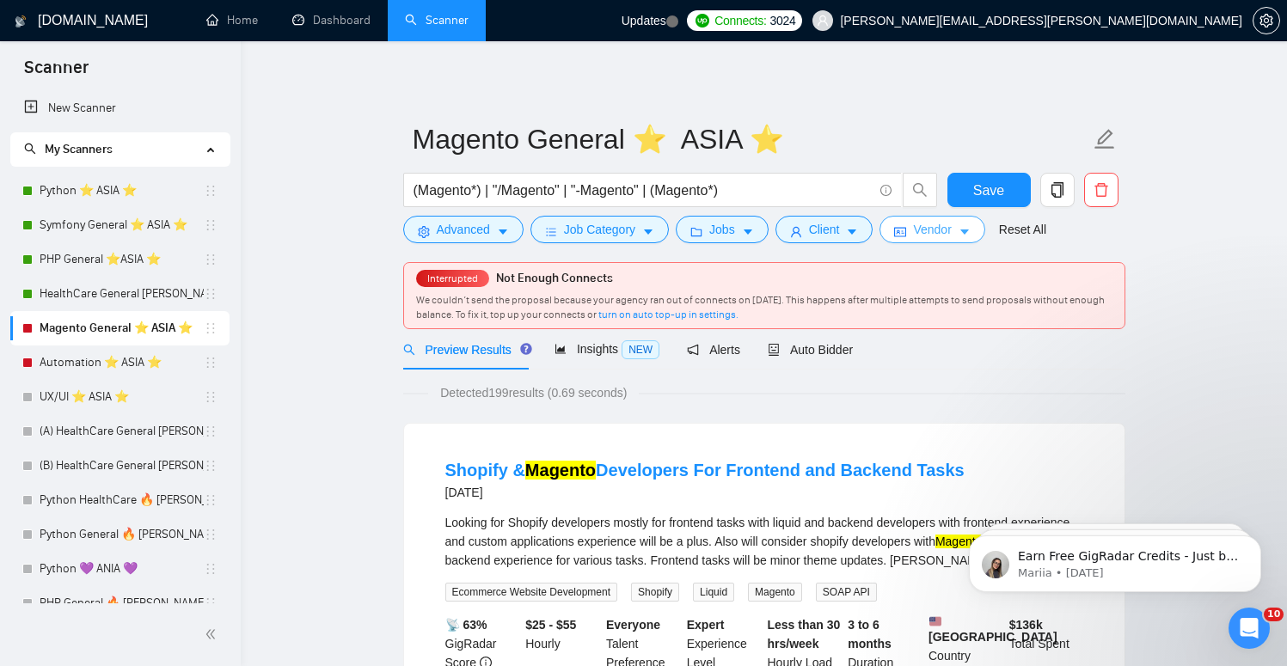
click at [925, 227] on span "Vendor" at bounding box center [932, 229] width 38 height 19
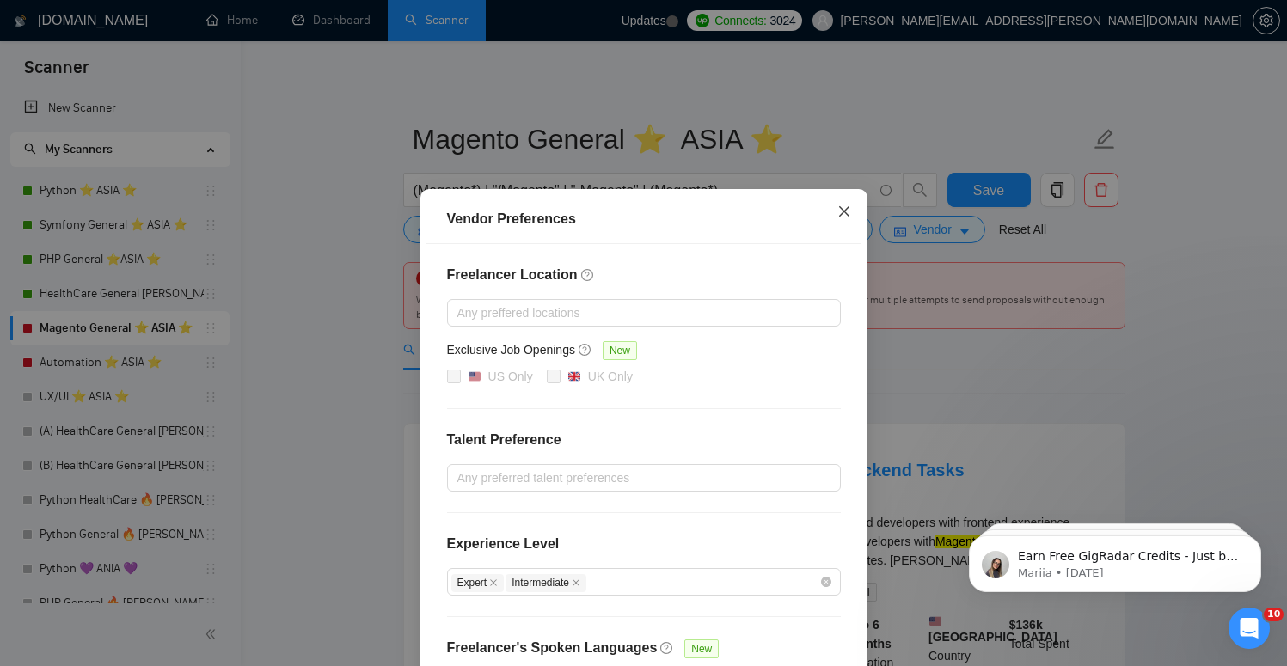
click at [851, 214] on span "Close" at bounding box center [844, 212] width 46 height 46
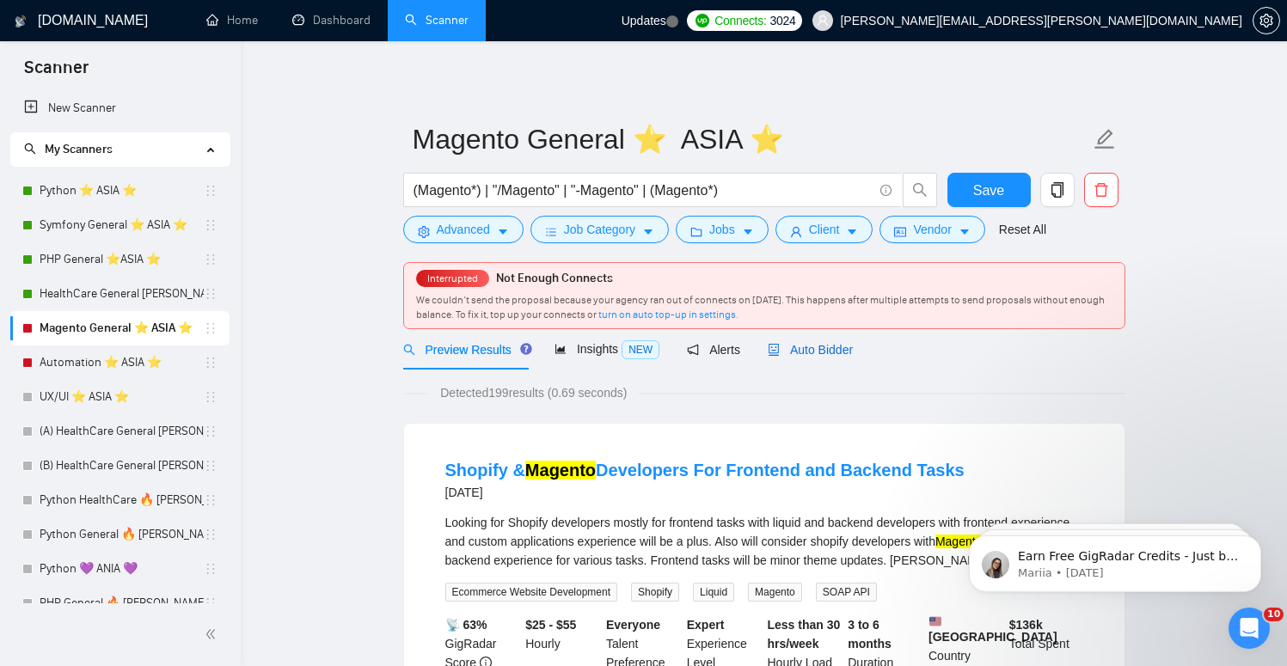
click at [828, 351] on span "Auto Bidder" at bounding box center [810, 350] width 85 height 14
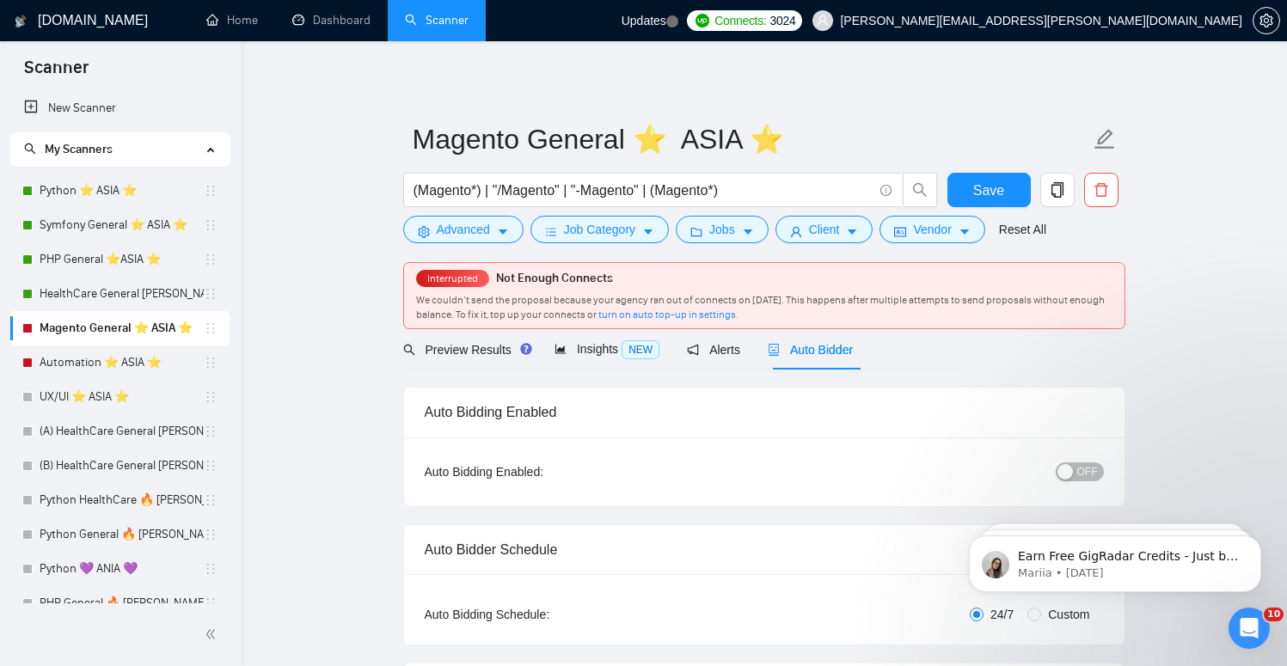
click at [1086, 475] on span "OFF" at bounding box center [1087, 472] width 21 height 19
click at [1005, 187] on button "Save" at bounding box center [988, 190] width 83 height 34
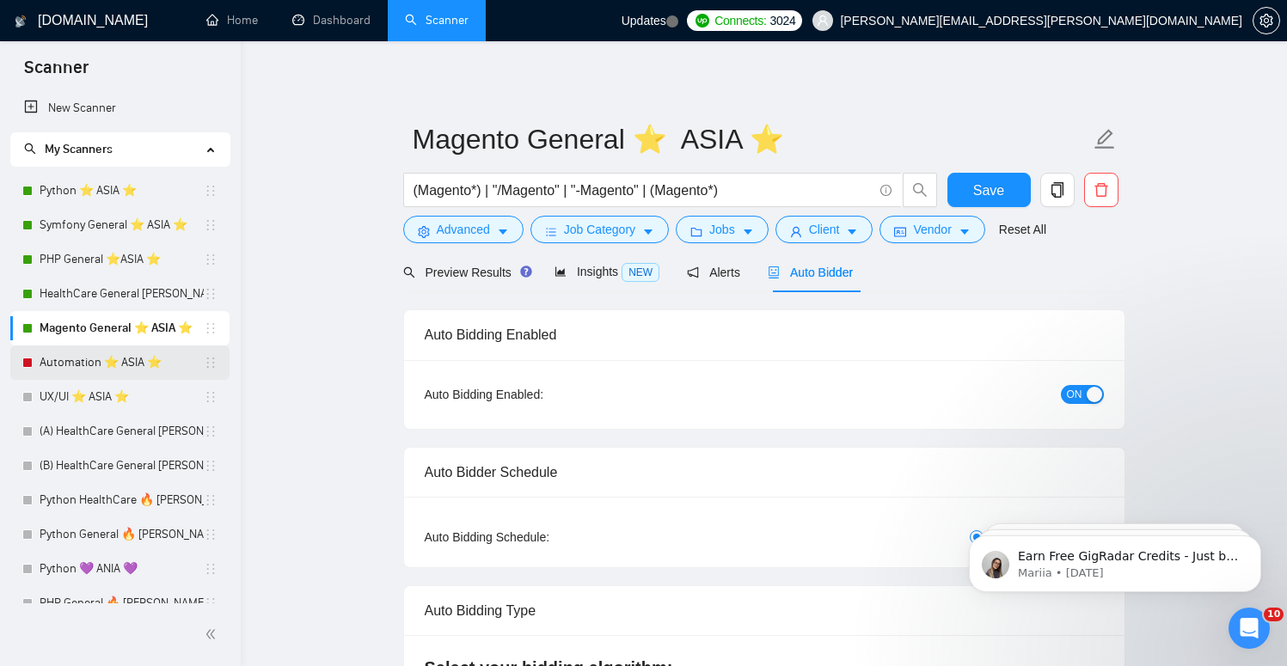
click at [97, 348] on link "Automation ⭐️ ASIA ⭐️" at bounding box center [122, 363] width 164 height 34
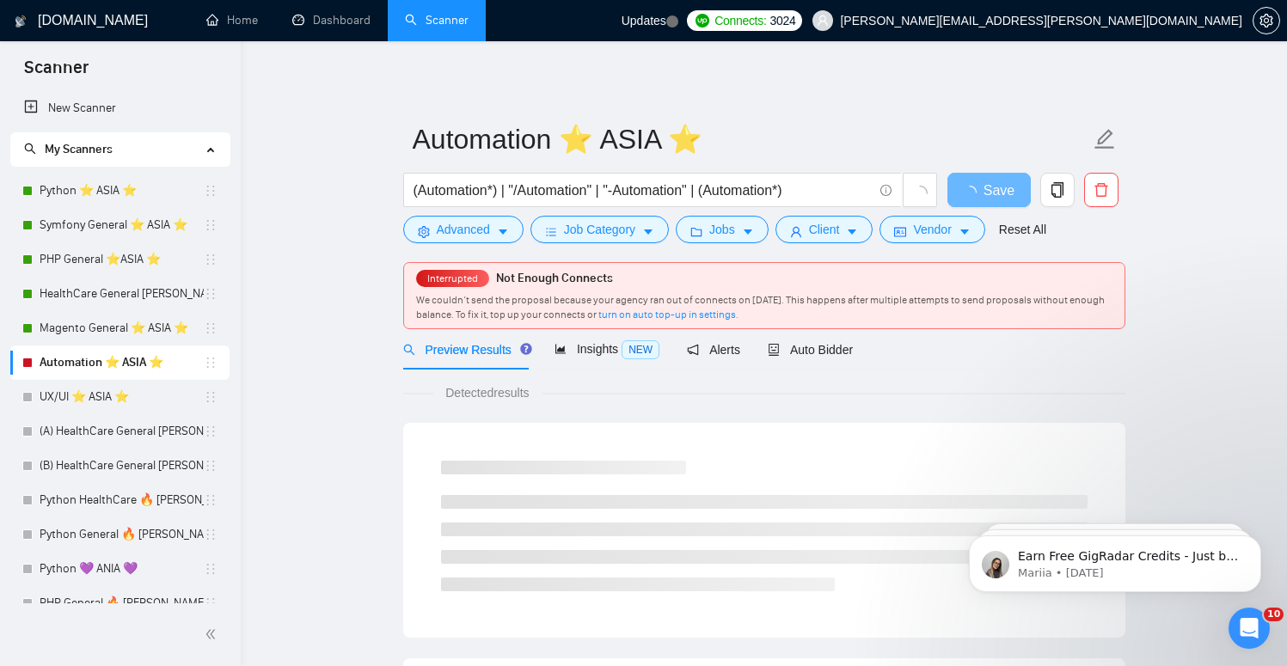
scroll to position [109, 0]
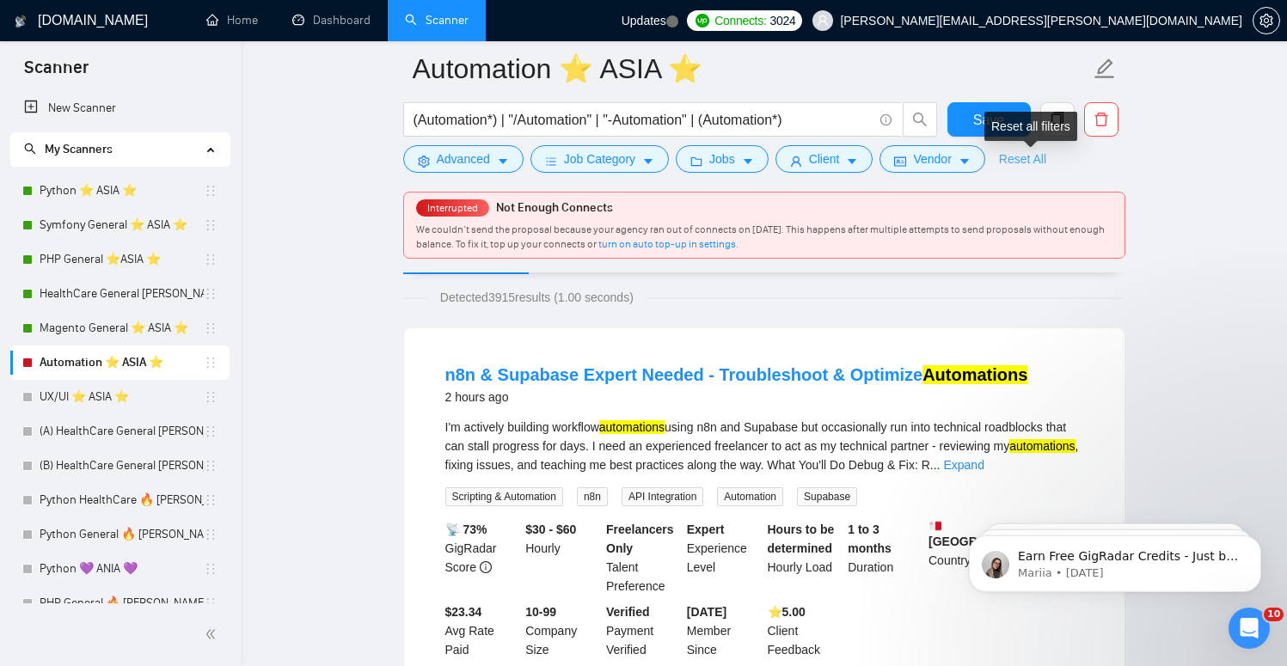
click at [1031, 157] on link "Reset All" at bounding box center [1022, 159] width 47 height 19
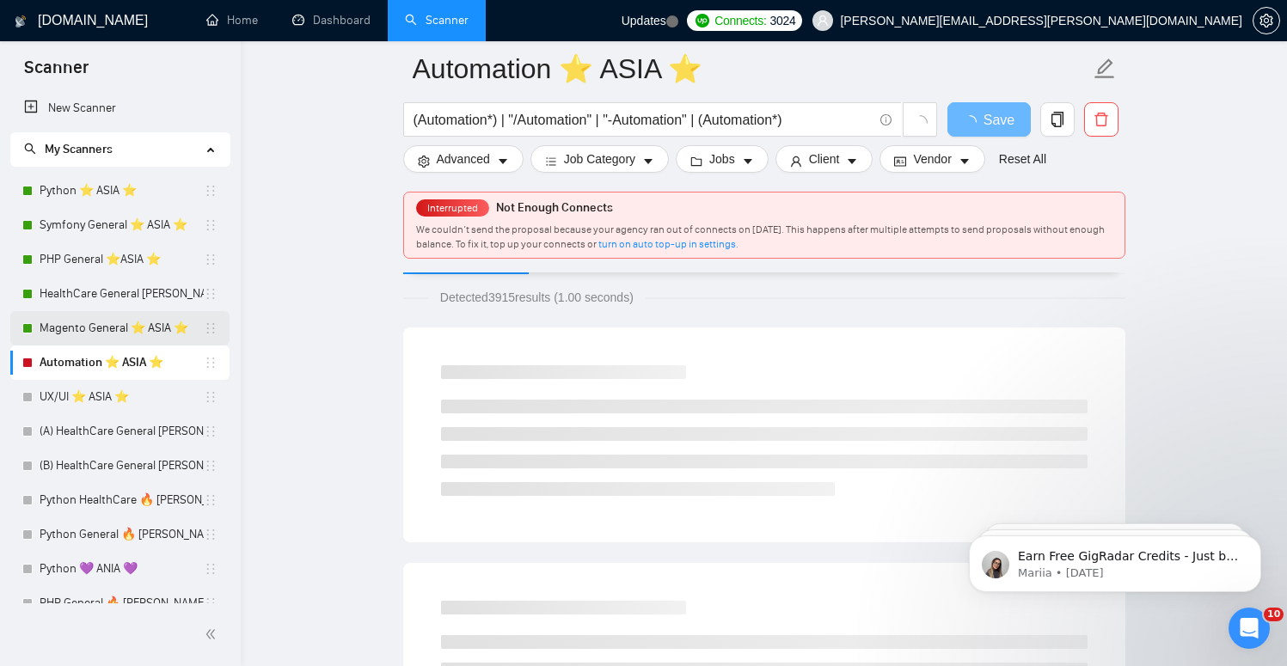
click at [113, 322] on link "Magento General ⭐️ ASIA ⭐️" at bounding box center [122, 328] width 164 height 34
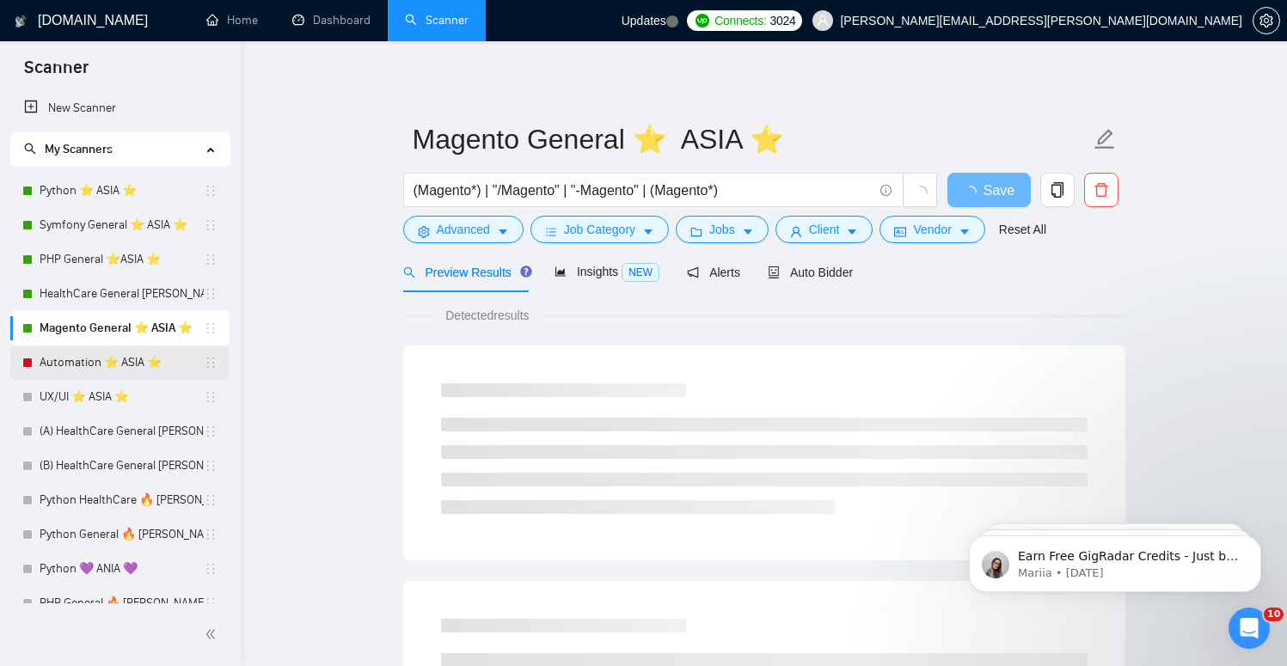
click at [53, 364] on link "Automation ⭐️ ASIA ⭐️" at bounding box center [122, 363] width 164 height 34
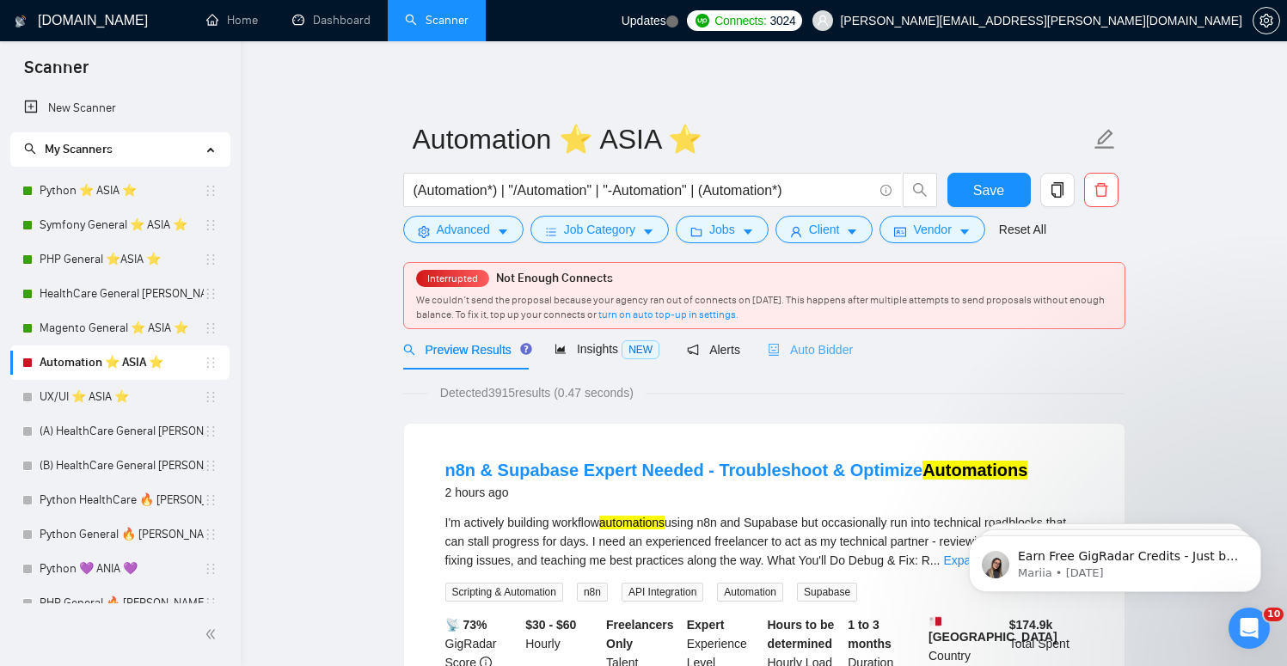
click at [853, 339] on div "Auto Bidder" at bounding box center [810, 349] width 85 height 40
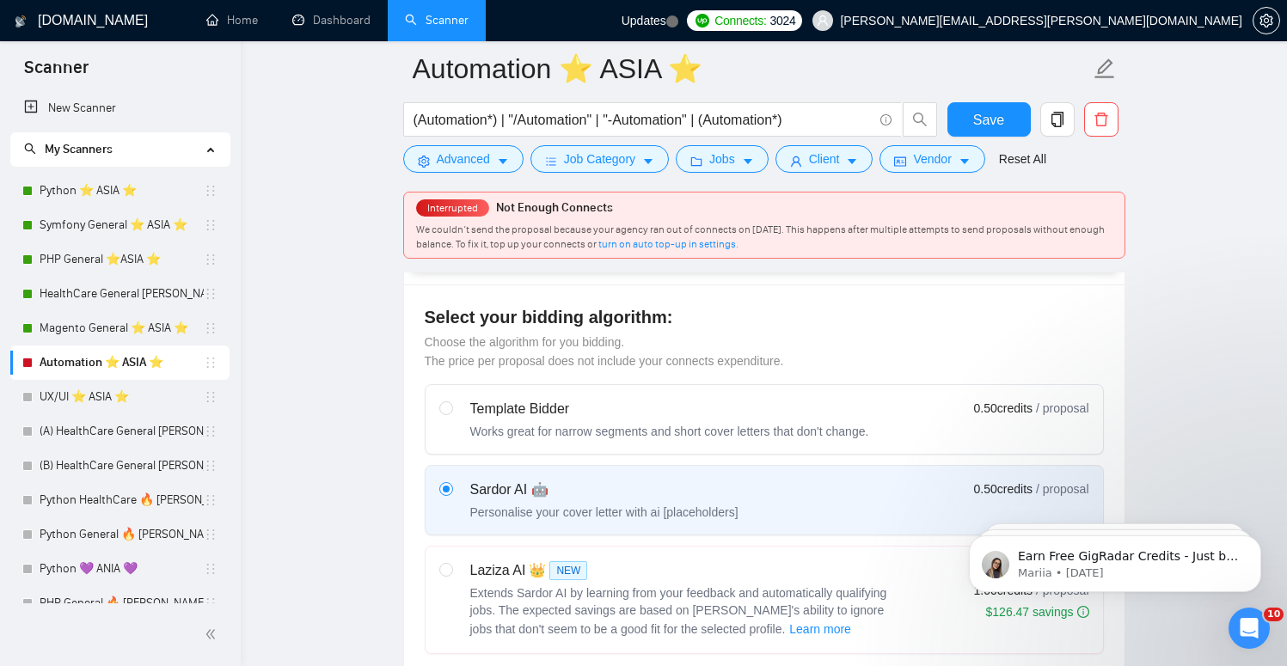
scroll to position [102, 0]
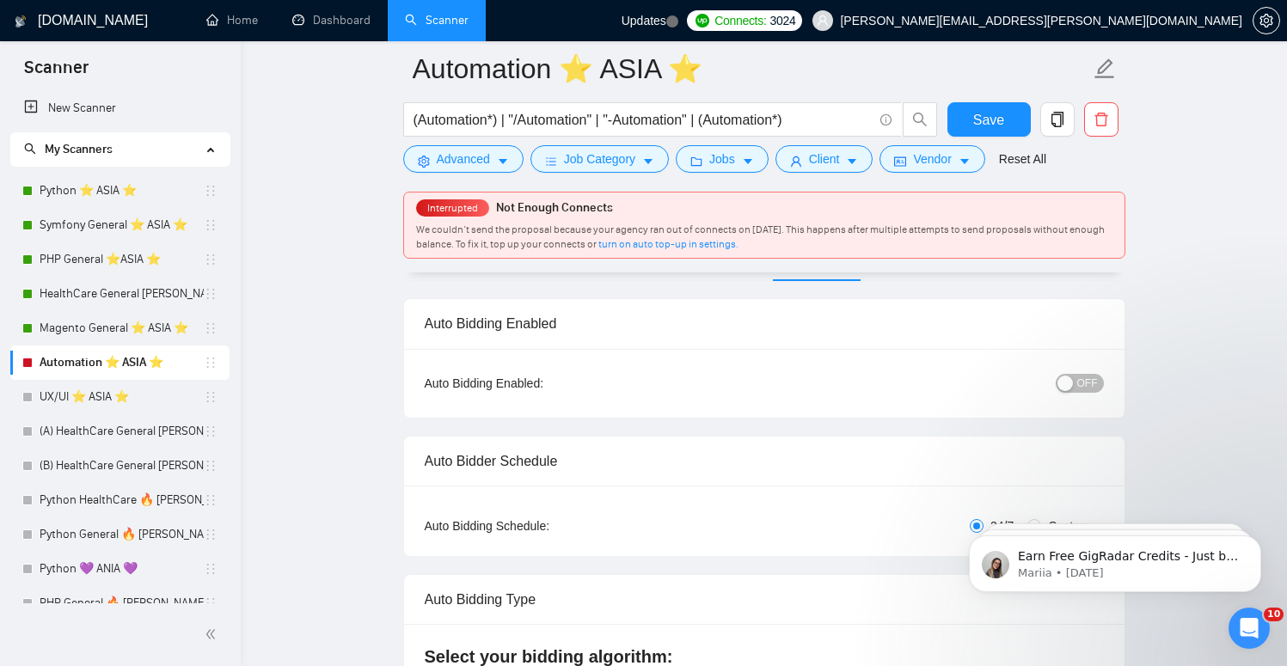
click at [1084, 380] on span "OFF" at bounding box center [1087, 383] width 21 height 19
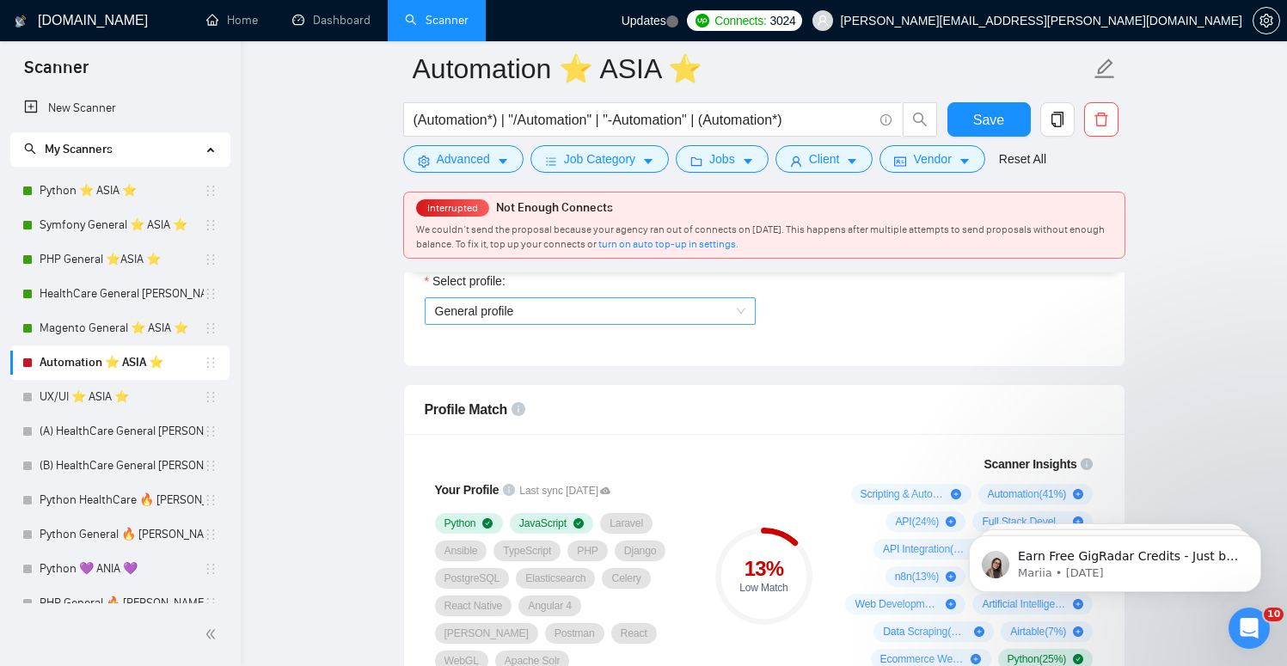
scroll to position [1002, 0]
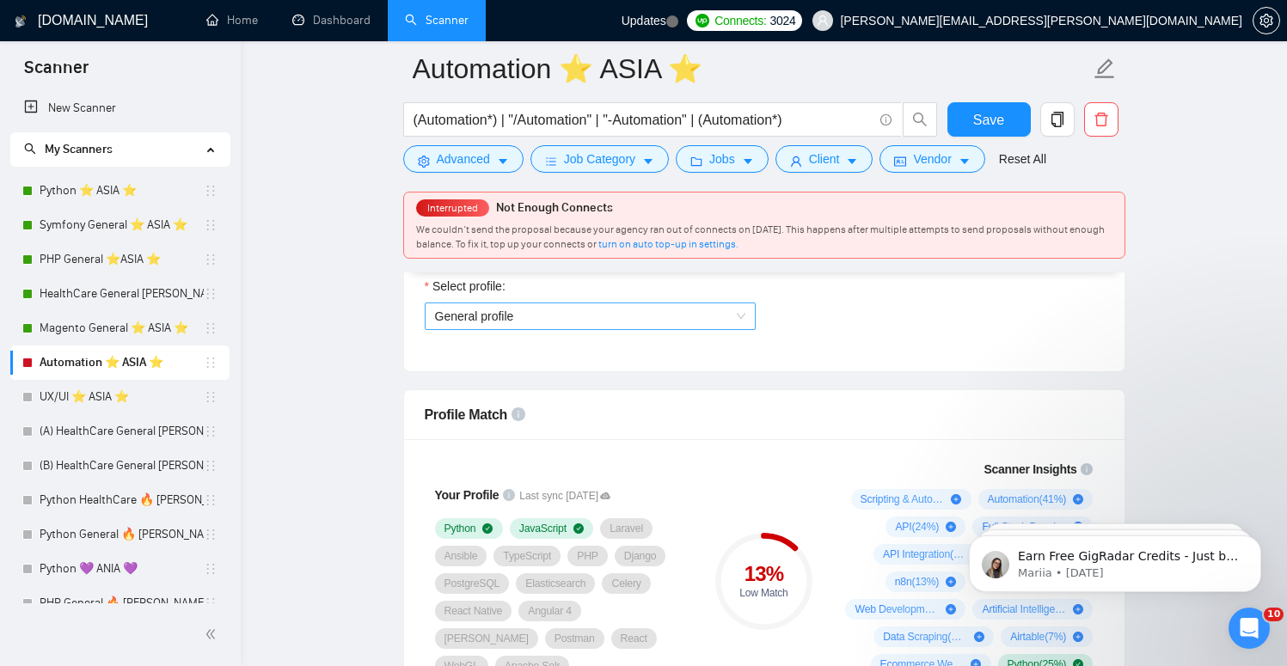
click at [556, 321] on span "General profile" at bounding box center [590, 316] width 310 height 26
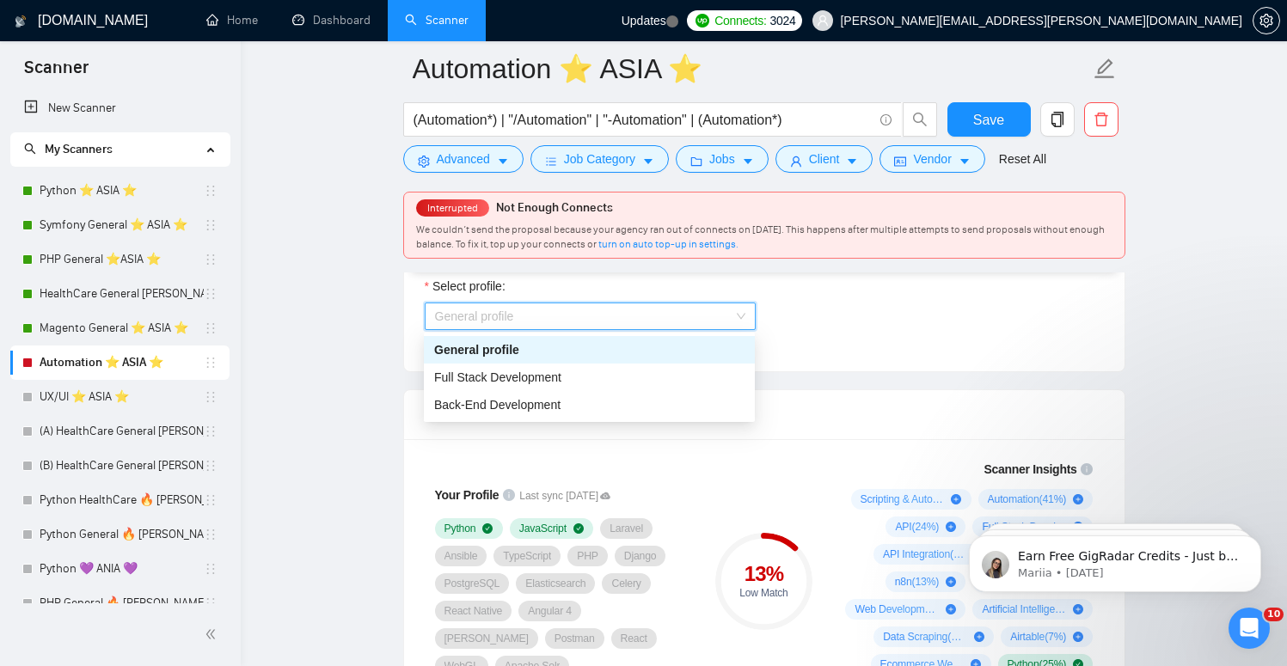
click at [556, 321] on span "General profile" at bounding box center [590, 316] width 310 height 26
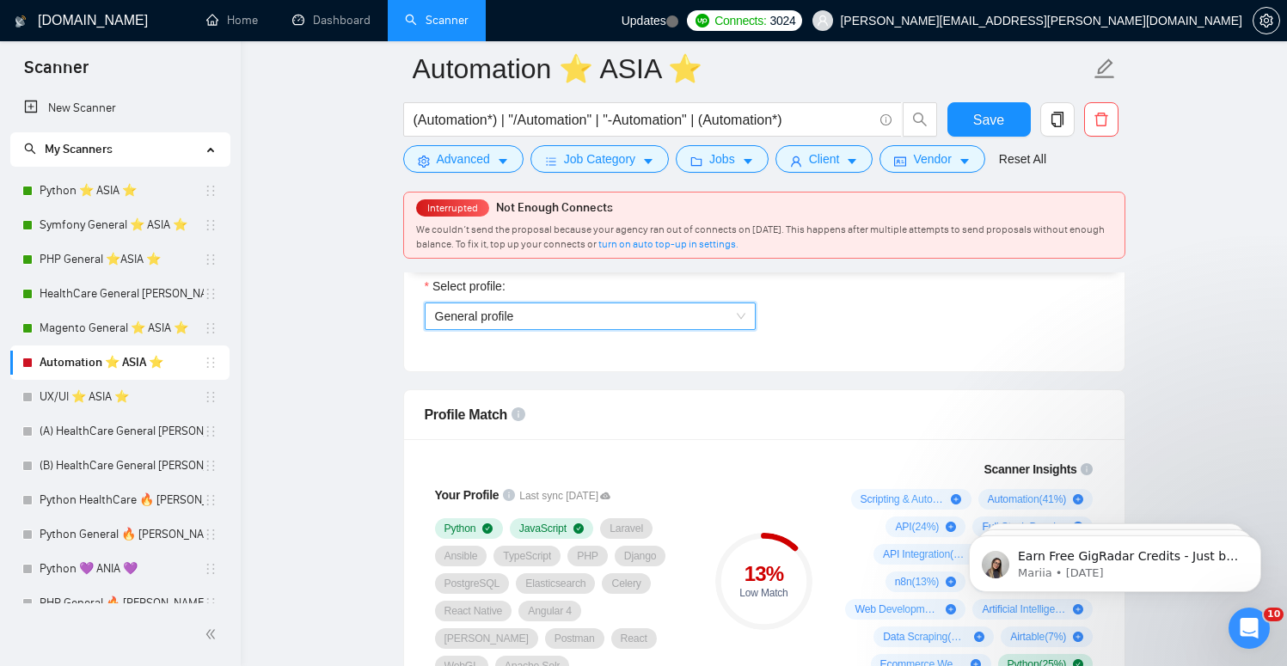
click at [556, 321] on span "General profile" at bounding box center [590, 316] width 310 height 26
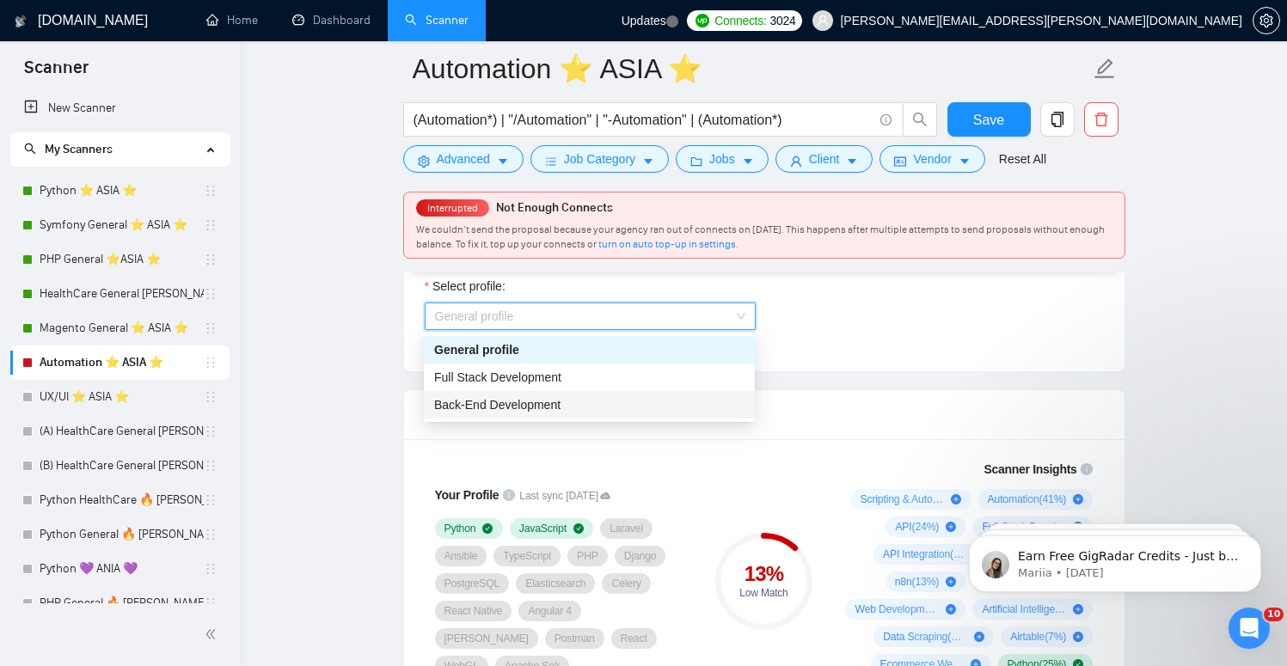
click at [524, 398] on span "Back-End Development" at bounding box center [497, 405] width 126 height 14
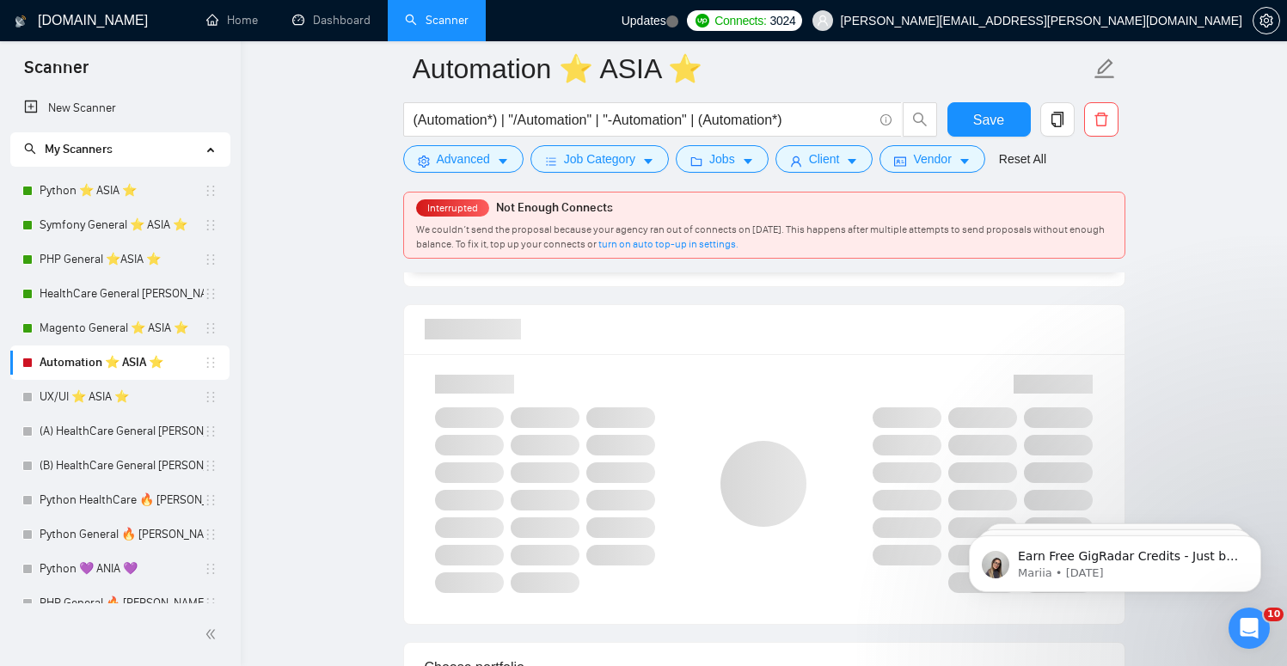
scroll to position [1109, 0]
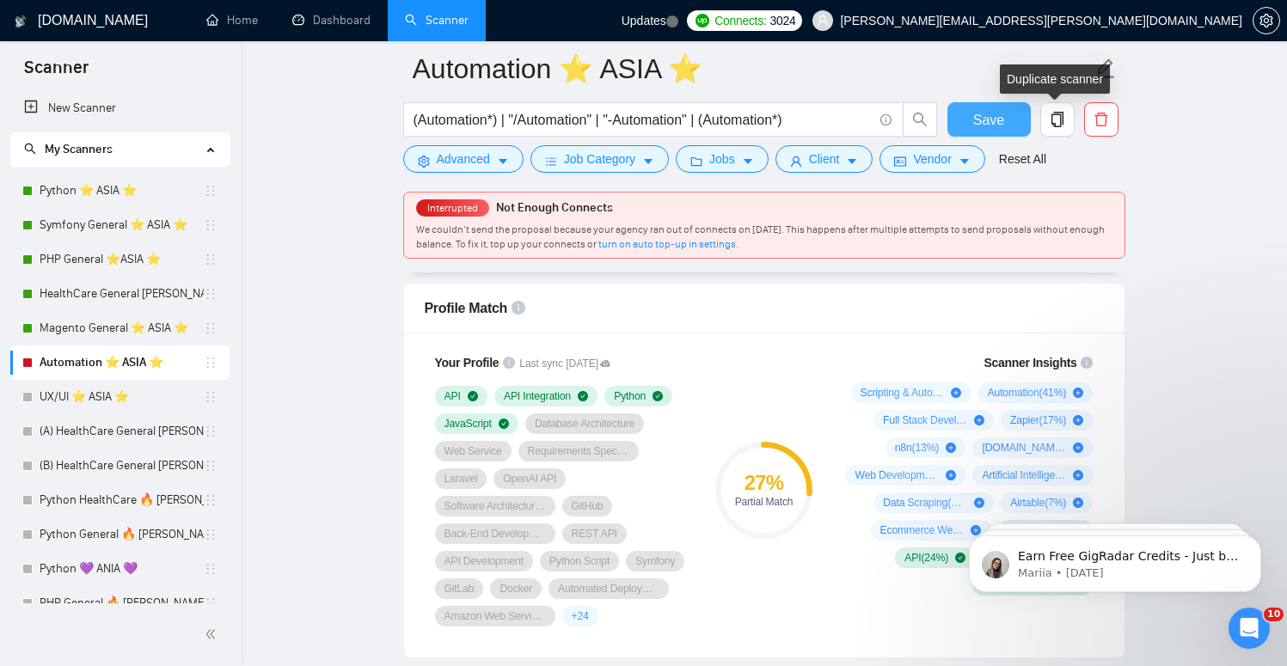
click at [988, 122] on span "Save" at bounding box center [988, 119] width 31 height 21
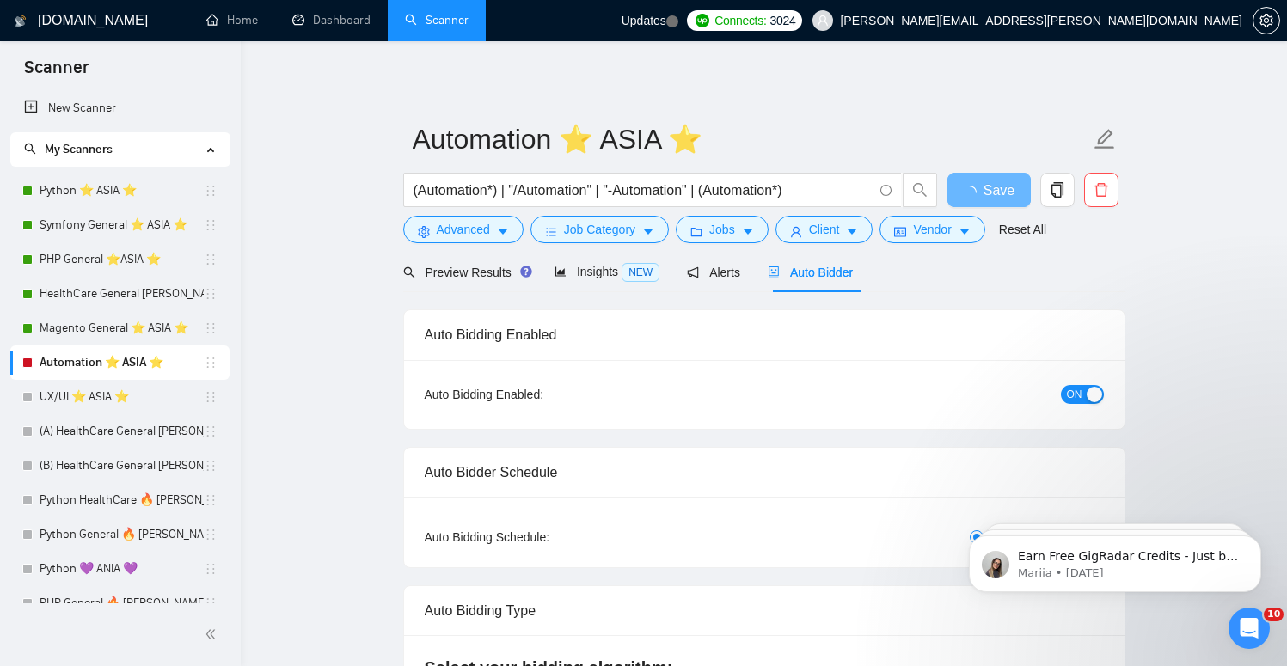
scroll to position [0, 0]
click at [157, 190] on link "Python ⭐️ ASIA ⭐️" at bounding box center [122, 191] width 164 height 34
